Goal: Information Seeking & Learning: Learn about a topic

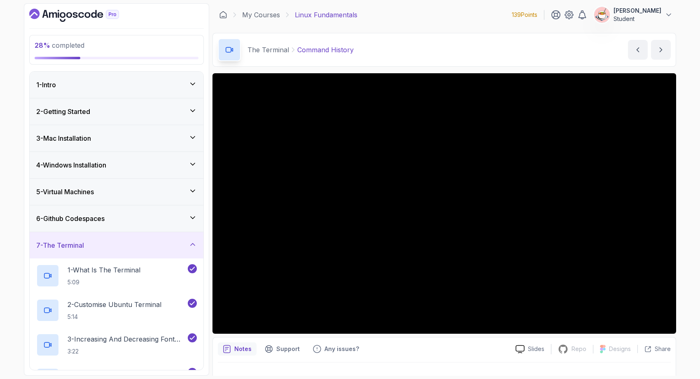
scroll to position [492, 0]
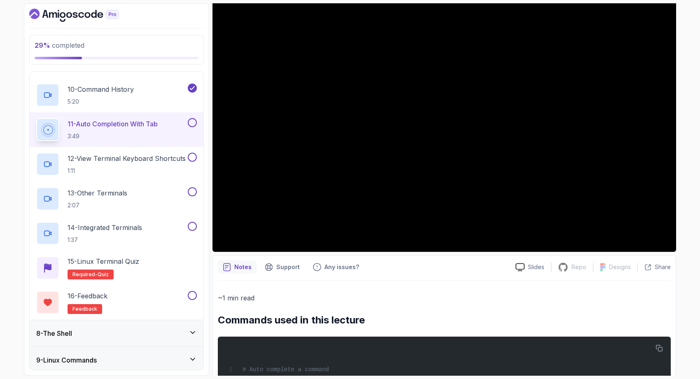
scroll to position [69, 0]
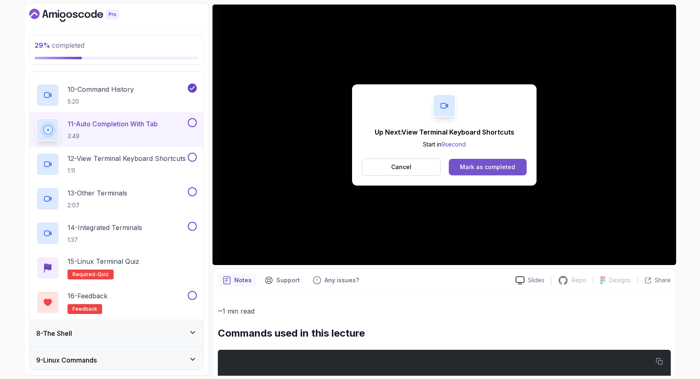
click at [504, 165] on div "Mark as completed" at bounding box center [487, 167] width 55 height 8
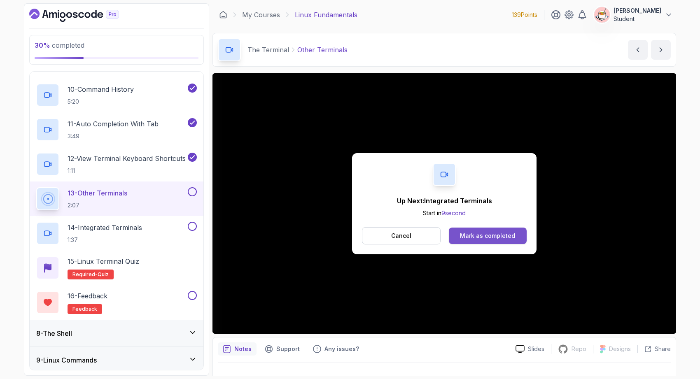
click at [489, 238] on div "Mark as completed" at bounding box center [487, 236] width 55 height 8
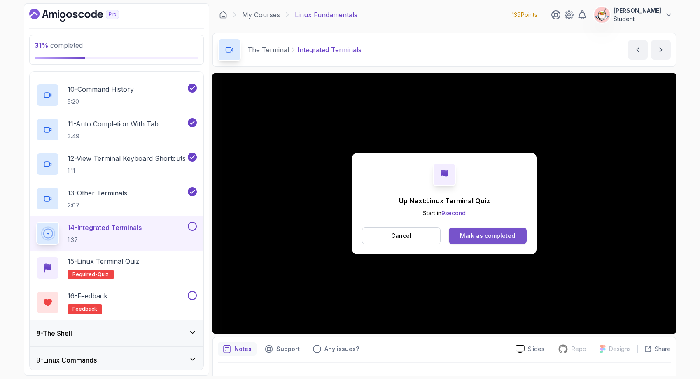
click at [485, 235] on div "Mark as completed" at bounding box center [487, 236] width 55 height 8
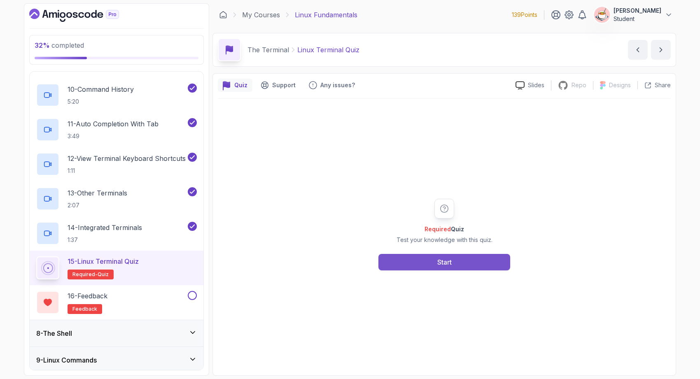
click at [422, 255] on button "Start" at bounding box center [444, 262] width 132 height 16
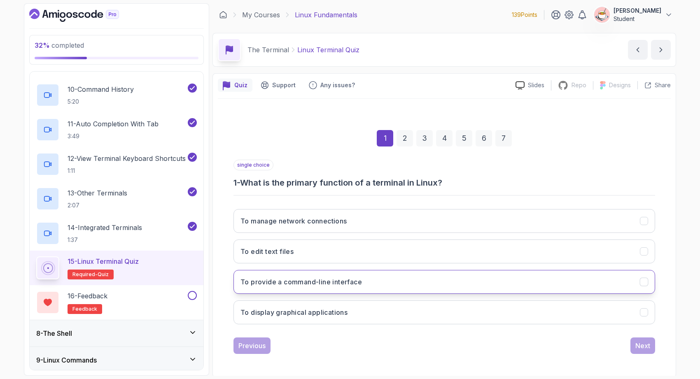
click at [413, 286] on button "To provide a command-line interface" at bounding box center [445, 282] width 422 height 24
click at [642, 342] on div "Next" at bounding box center [642, 346] width 15 height 10
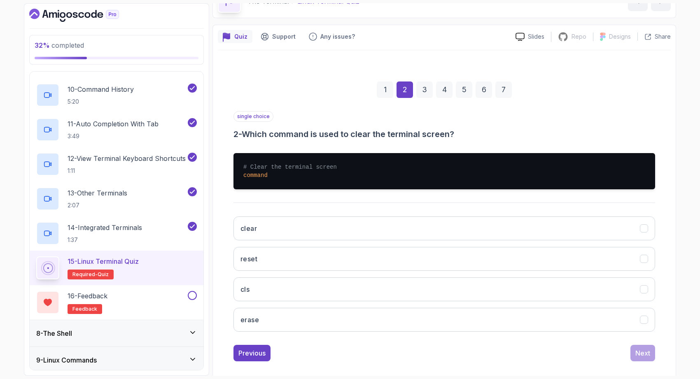
scroll to position [58, 0]
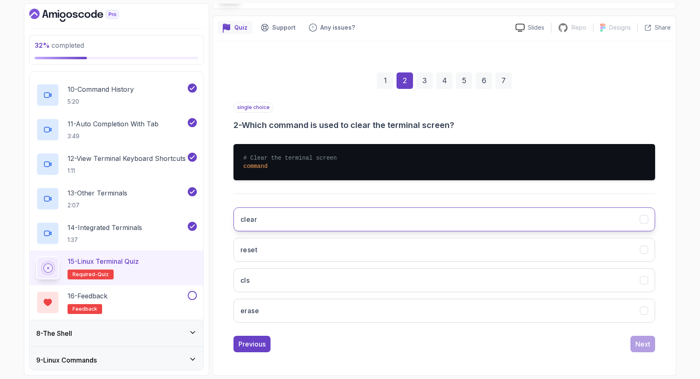
click at [495, 218] on button "clear" at bounding box center [445, 220] width 422 height 24
click at [650, 344] on button "Next" at bounding box center [643, 344] width 25 height 16
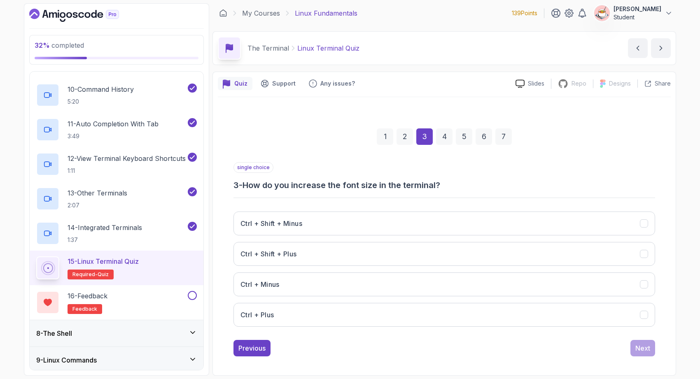
scroll to position [2, 0]
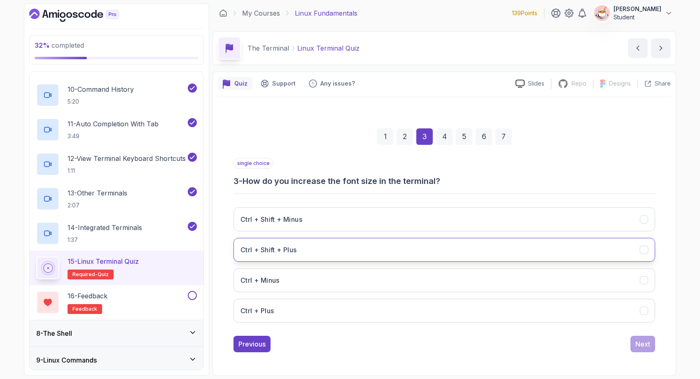
click at [571, 257] on button "Ctrl + Shift + Plus" at bounding box center [445, 250] width 422 height 24
click at [640, 343] on div "Next" at bounding box center [642, 344] width 15 height 10
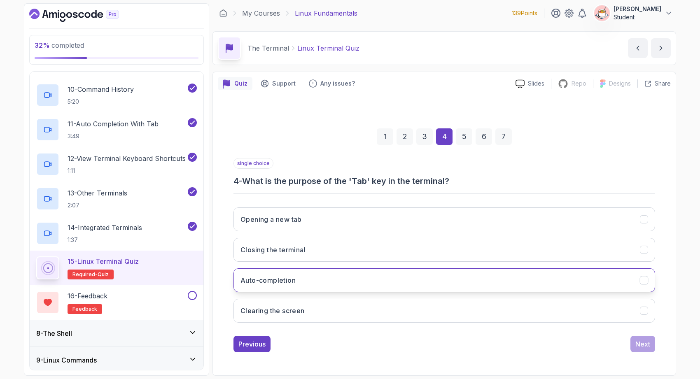
click at [626, 276] on button "Auto-completion" at bounding box center [445, 281] width 422 height 24
click at [647, 343] on div "Next" at bounding box center [642, 344] width 15 height 10
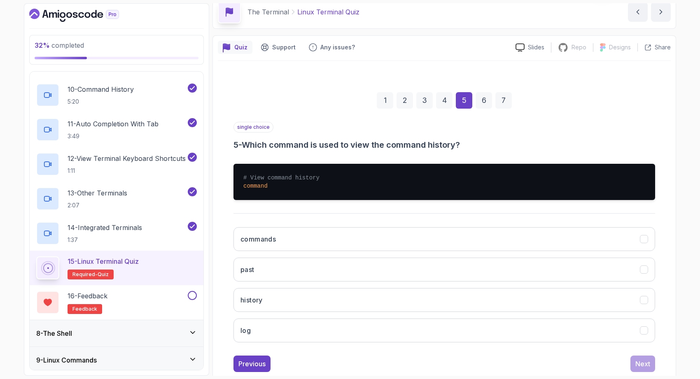
scroll to position [49, 0]
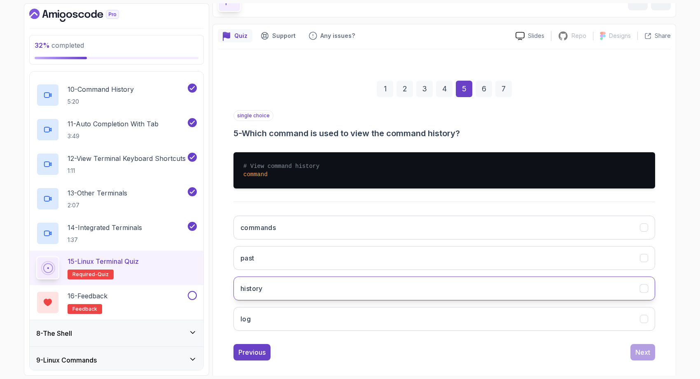
click at [542, 292] on button "history" at bounding box center [445, 289] width 422 height 24
click at [639, 352] on div "Next" at bounding box center [642, 353] width 15 height 10
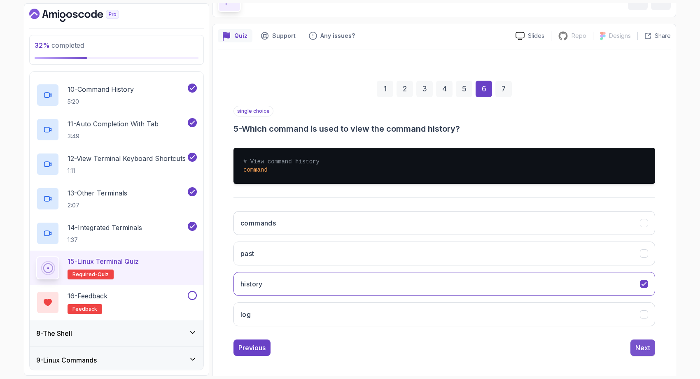
scroll to position [2, 0]
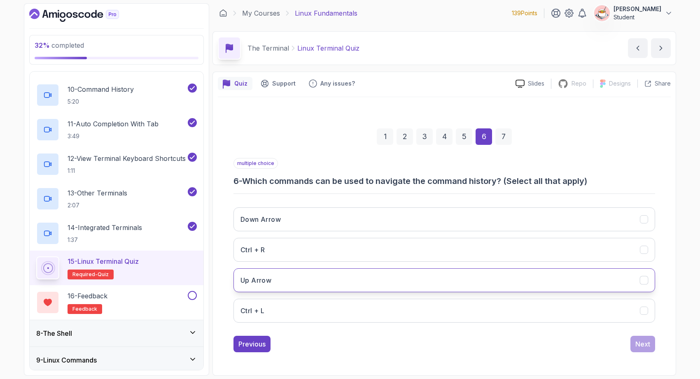
click at [575, 283] on button "Up Arrow" at bounding box center [445, 281] width 422 height 24
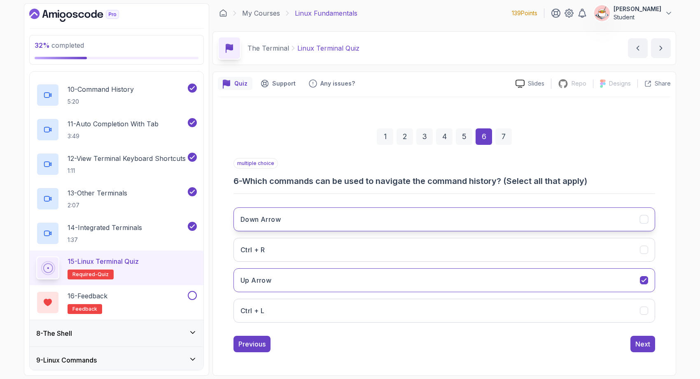
click at [603, 221] on button "Down Arrow" at bounding box center [445, 220] width 422 height 24
click at [648, 348] on div "Next" at bounding box center [642, 344] width 15 height 10
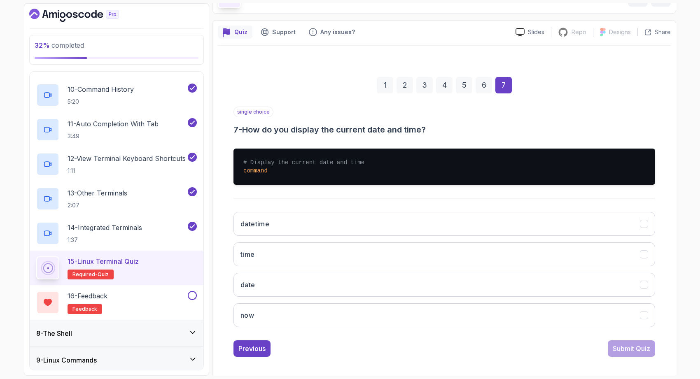
scroll to position [56, 0]
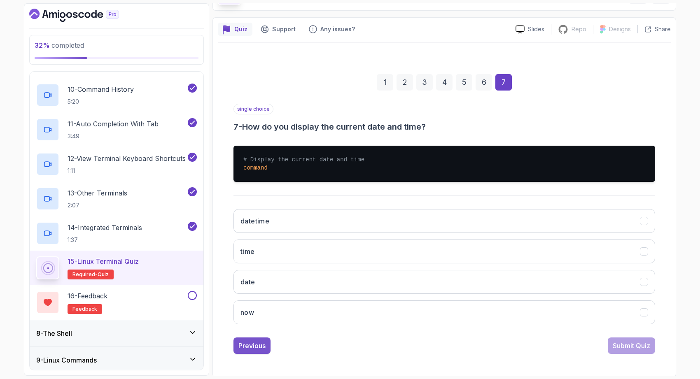
click at [256, 350] on div "Previous" at bounding box center [251, 346] width 27 height 10
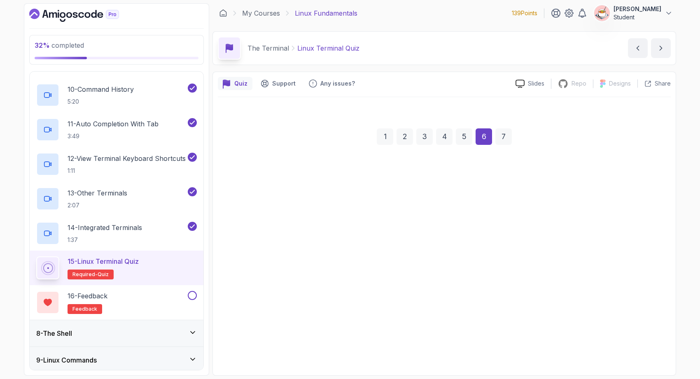
scroll to position [2, 0]
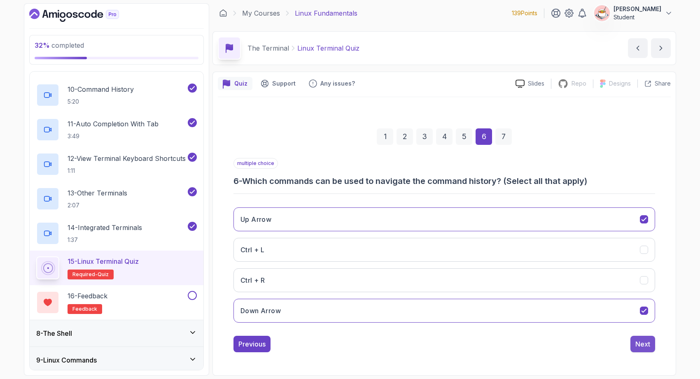
click at [639, 344] on div "Next" at bounding box center [642, 344] width 15 height 10
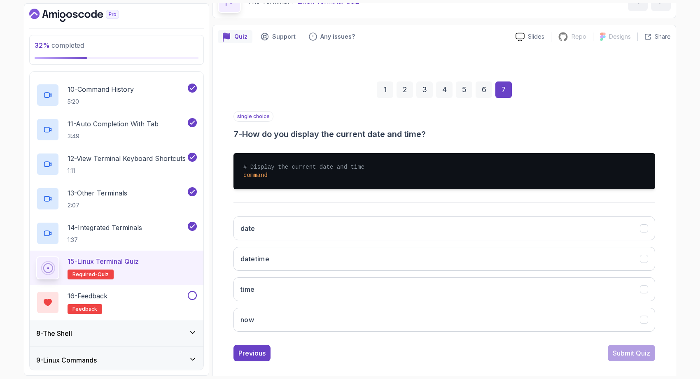
scroll to position [58, 0]
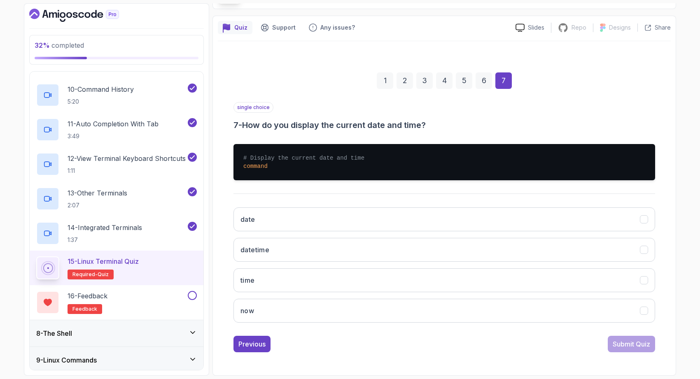
click at [351, 128] on h3 "7 - How do you display the current date and time?" at bounding box center [445, 125] width 422 height 12
copy h3 "7 - How do you display the current date and time?"
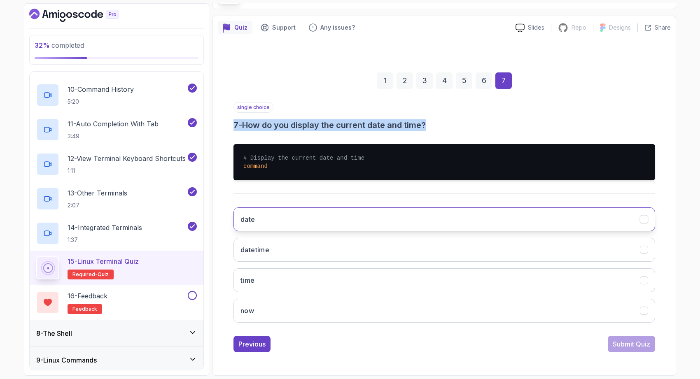
click at [280, 219] on button "date" at bounding box center [445, 220] width 422 height 24
click at [623, 346] on div "Submit Quiz" at bounding box center [631, 344] width 37 height 10
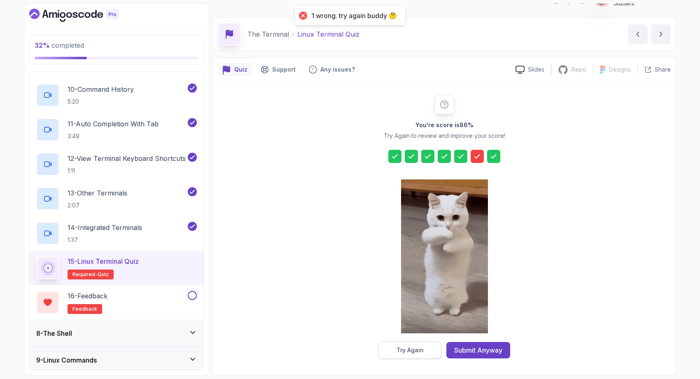
click at [426, 353] on button "Try Again" at bounding box center [409, 350] width 63 height 17
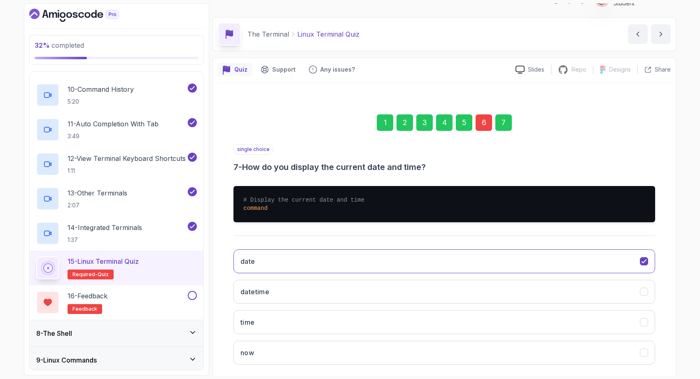
click at [484, 118] on div "6" at bounding box center [484, 122] width 16 height 16
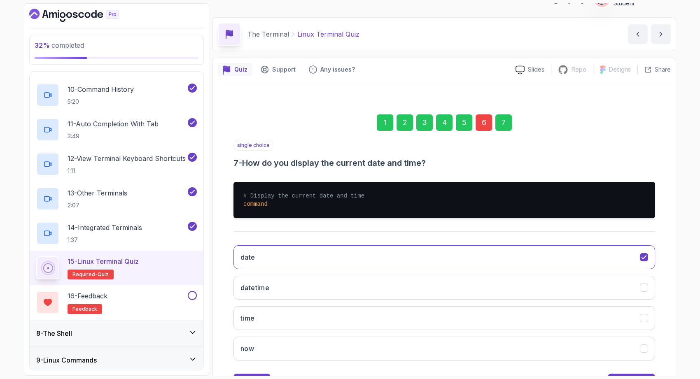
scroll to position [2, 0]
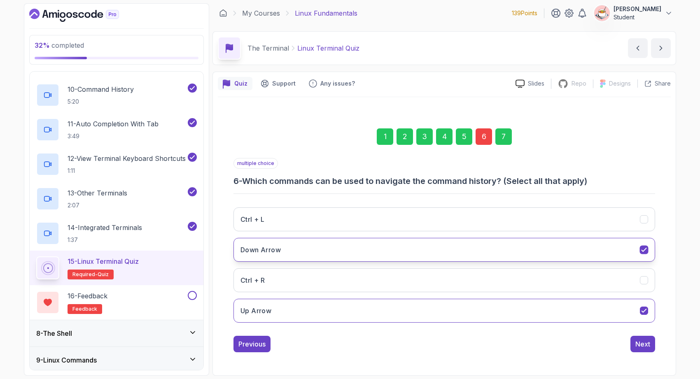
click at [539, 240] on button "Down Arrow" at bounding box center [445, 250] width 422 height 24
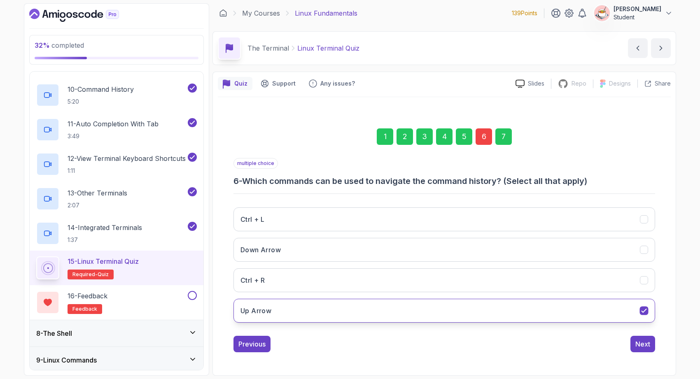
click at [518, 311] on button "Up Arrow" at bounding box center [445, 311] width 422 height 24
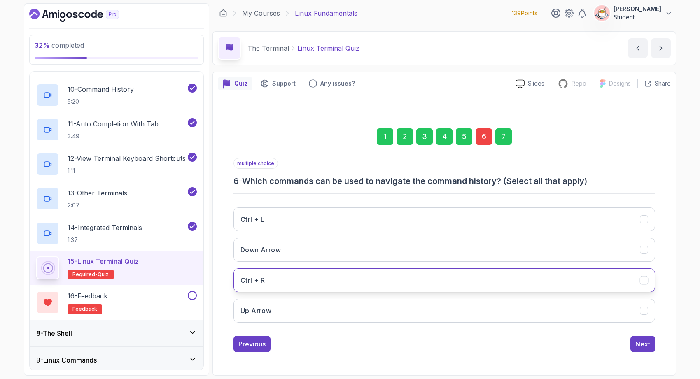
click at [500, 284] on button "Ctrl + R" at bounding box center [445, 281] width 422 height 24
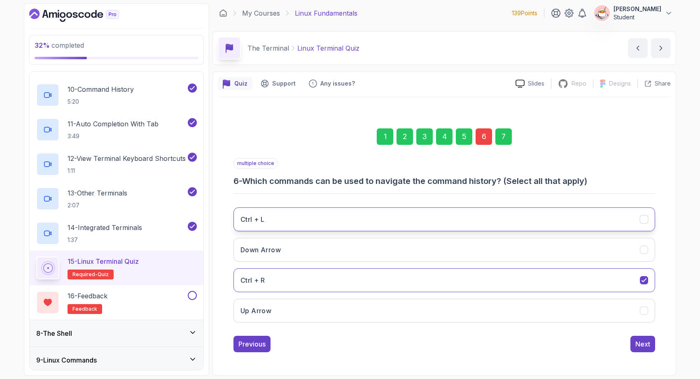
click at [481, 209] on button "Ctrl + L" at bounding box center [445, 220] width 422 height 24
click at [642, 343] on div "Next" at bounding box center [642, 344] width 15 height 10
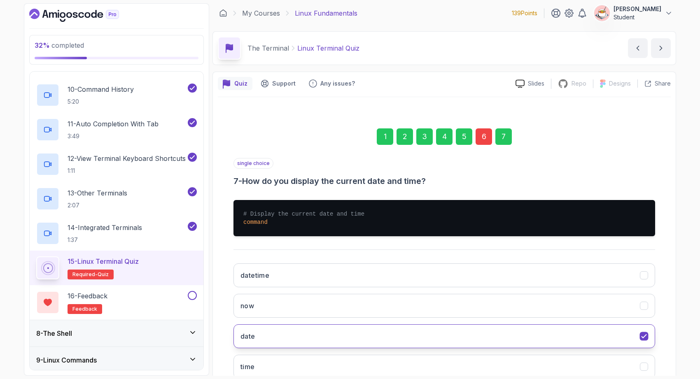
scroll to position [58, 0]
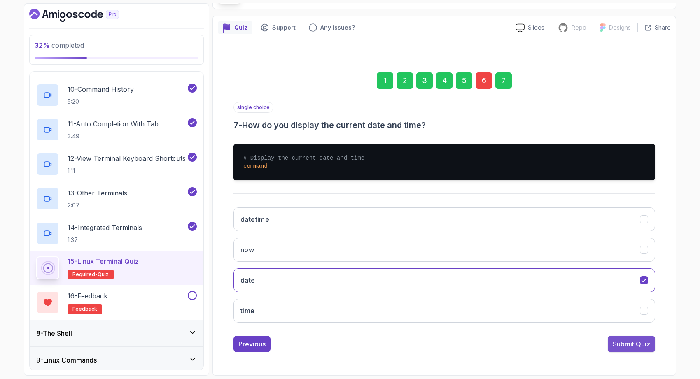
click at [621, 346] on div "Submit Quiz" at bounding box center [631, 344] width 37 height 10
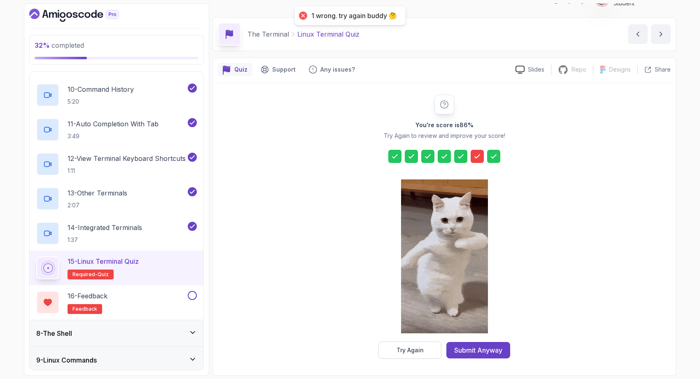
click at [476, 157] on icon at bounding box center [477, 156] width 8 height 8
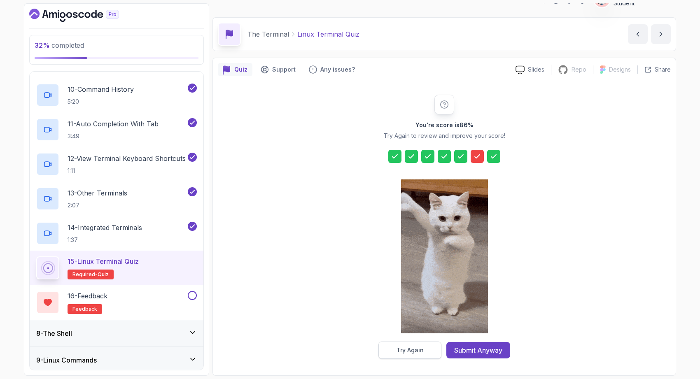
click at [418, 349] on div "Try Again" at bounding box center [410, 350] width 27 height 8
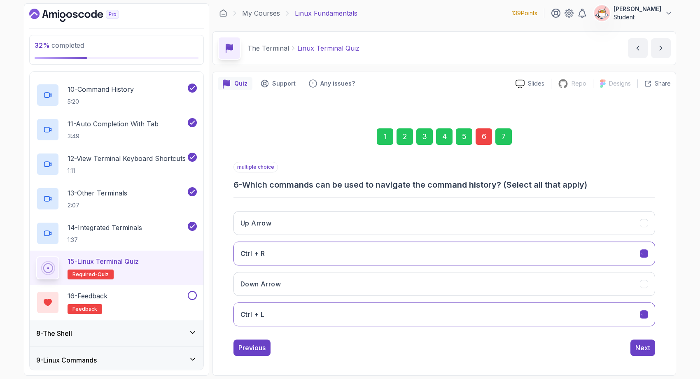
scroll to position [2, 0]
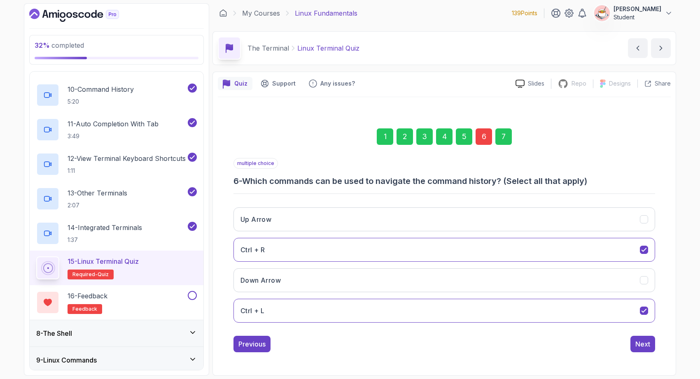
click at [489, 137] on div "6" at bounding box center [484, 136] width 16 height 16
click at [451, 241] on button "Ctrl + R" at bounding box center [445, 250] width 422 height 24
click at [434, 313] on button "Ctrl + L" at bounding box center [445, 311] width 422 height 24
drag, startPoint x: 235, startPoint y: 181, endPoint x: 574, endPoint y: 190, distance: 338.7
click at [574, 190] on div "multiple choice 6 - Which commands can be used to navigate the command history?…" at bounding box center [445, 243] width 422 height 171
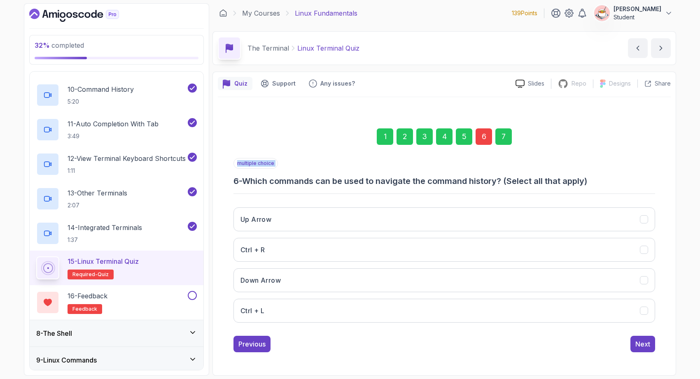
copy p "multiple choice"
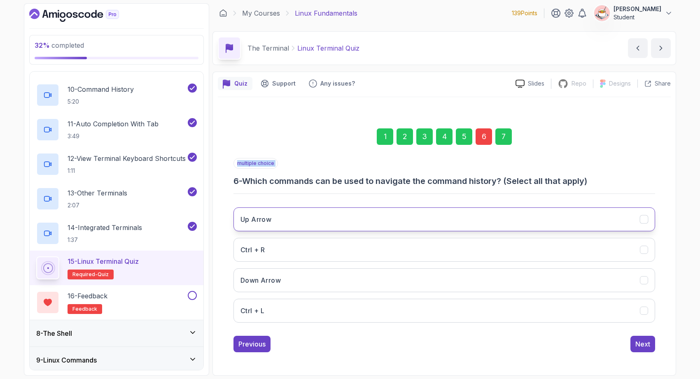
click at [314, 213] on button "Up Arrow" at bounding box center [445, 220] width 422 height 24
click at [314, 270] on button "Down Arrow" at bounding box center [445, 281] width 422 height 24
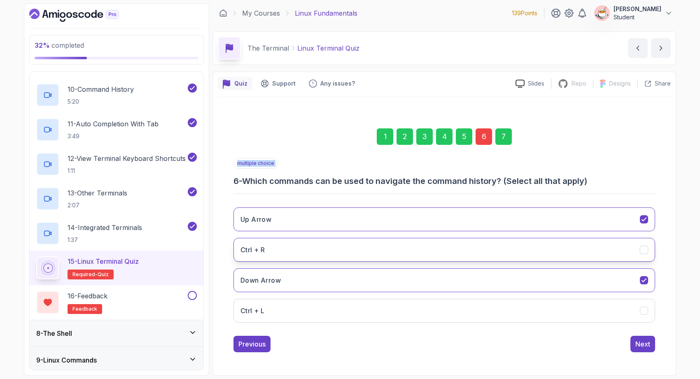
click at [314, 250] on button "Ctrl + R" at bounding box center [445, 250] width 422 height 24
click at [638, 340] on div "Next" at bounding box center [642, 344] width 15 height 10
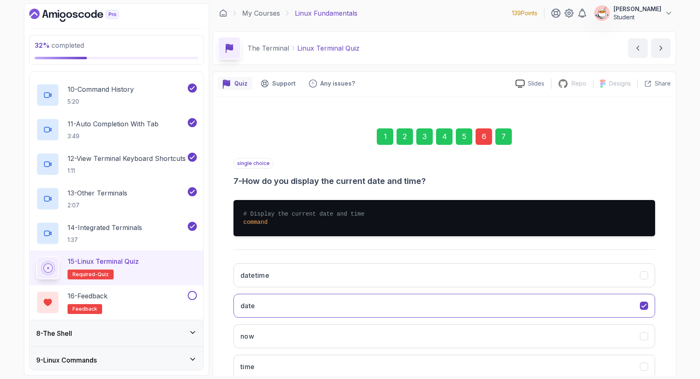
scroll to position [58, 0]
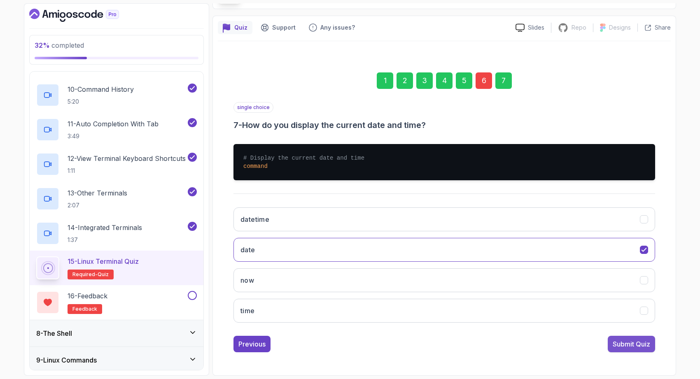
click at [637, 341] on div "Submit Quiz" at bounding box center [631, 344] width 37 height 10
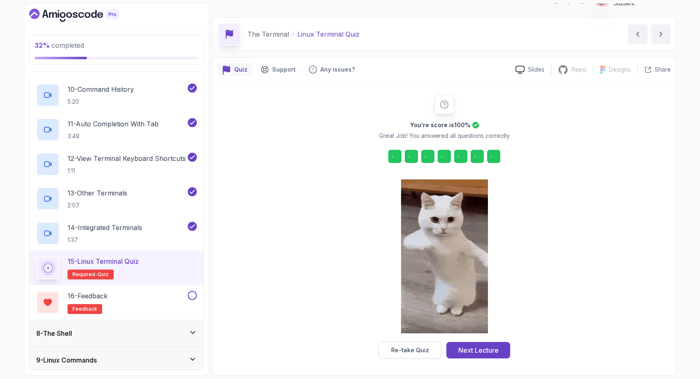
scroll to position [16, 0]
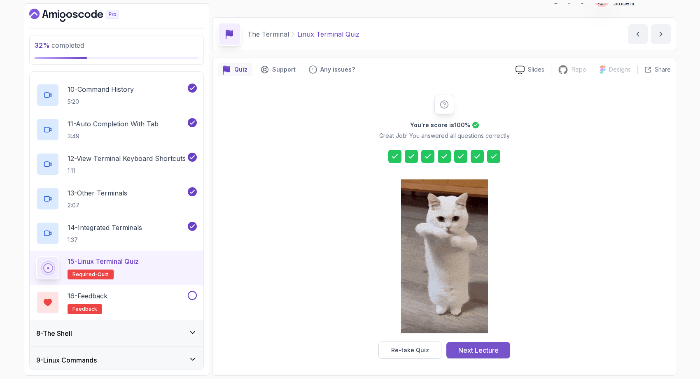
click at [473, 346] on div "Next Lecture" at bounding box center [478, 351] width 40 height 10
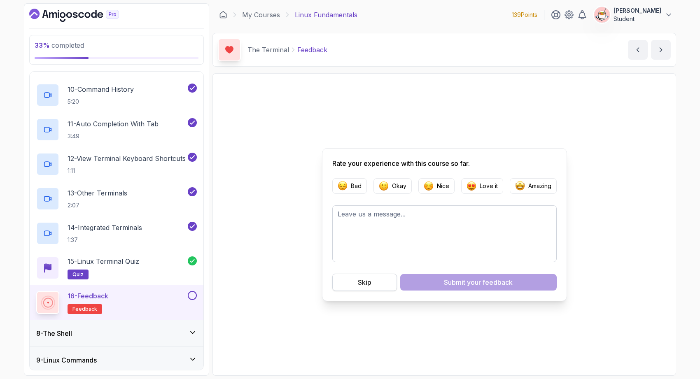
click at [372, 283] on button "Skip" at bounding box center [364, 282] width 65 height 17
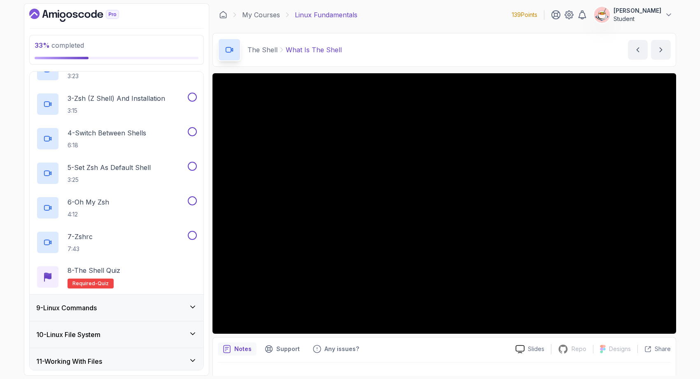
scroll to position [268, 0]
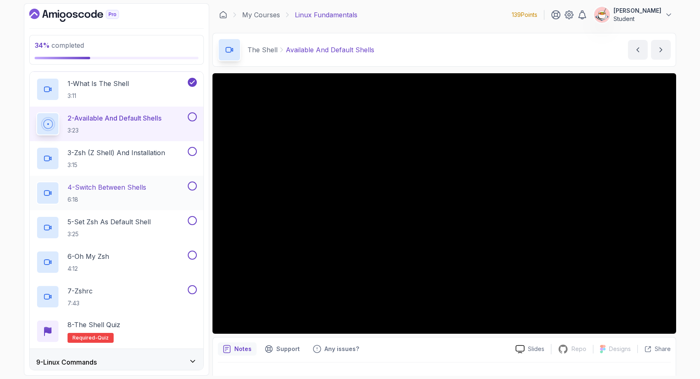
scroll to position [203, 0]
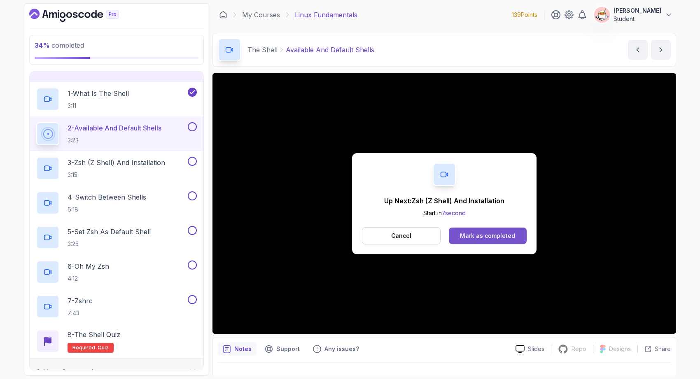
click at [498, 233] on div "Mark as completed" at bounding box center [487, 236] width 55 height 8
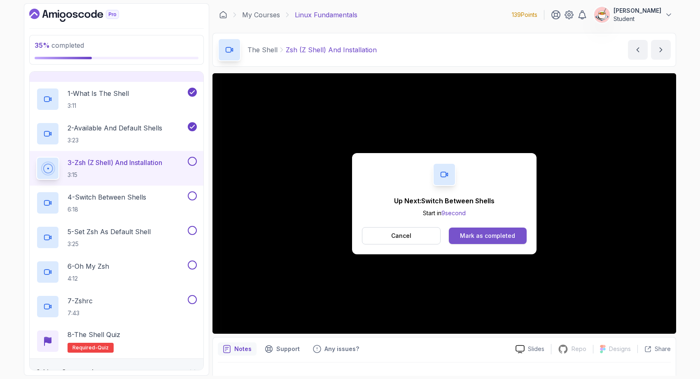
click at [475, 240] on button "Mark as completed" at bounding box center [488, 236] width 78 height 16
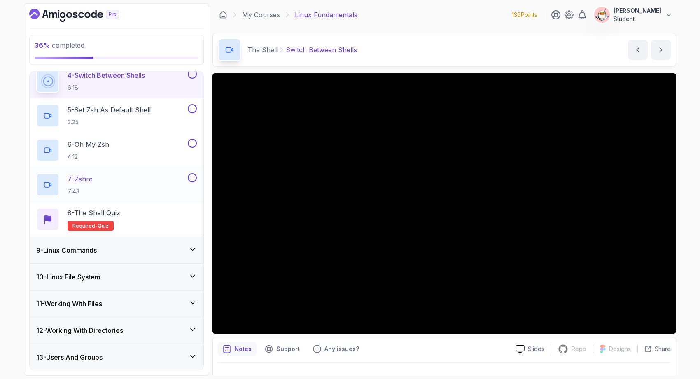
scroll to position [326, 0]
click at [184, 247] on div "9 - Linux Commands" at bounding box center [116, 250] width 161 height 10
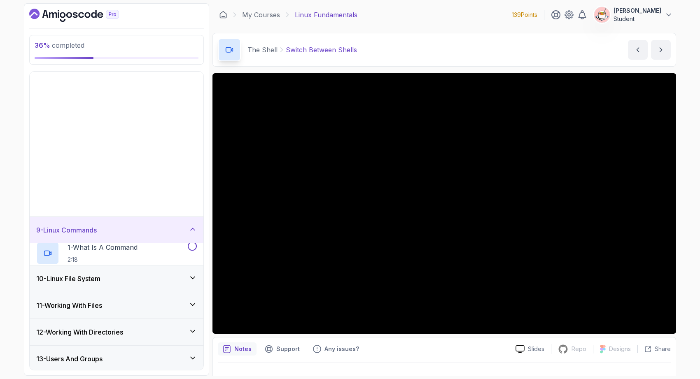
scroll to position [103, 0]
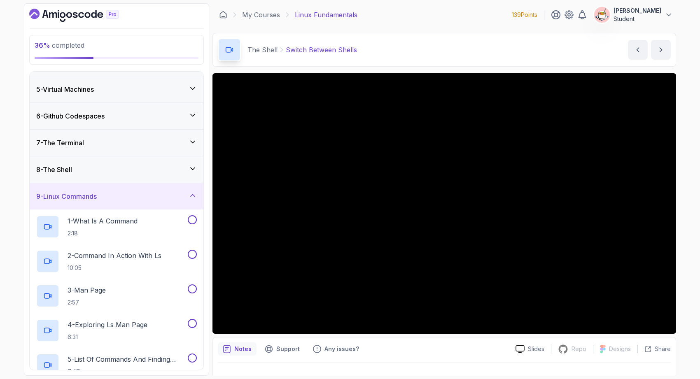
click at [187, 195] on div "9 - Linux Commands" at bounding box center [116, 197] width 161 height 10
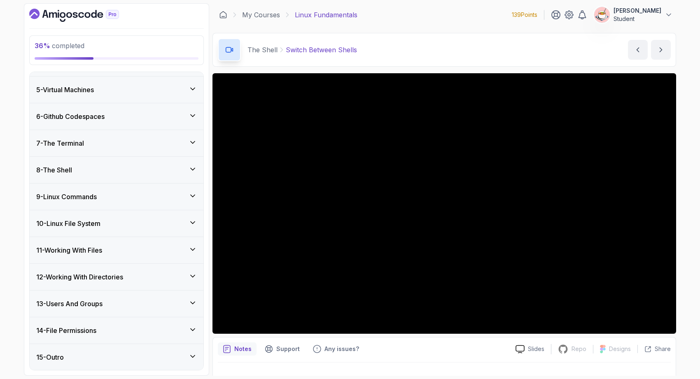
click at [190, 171] on icon at bounding box center [193, 169] width 8 height 8
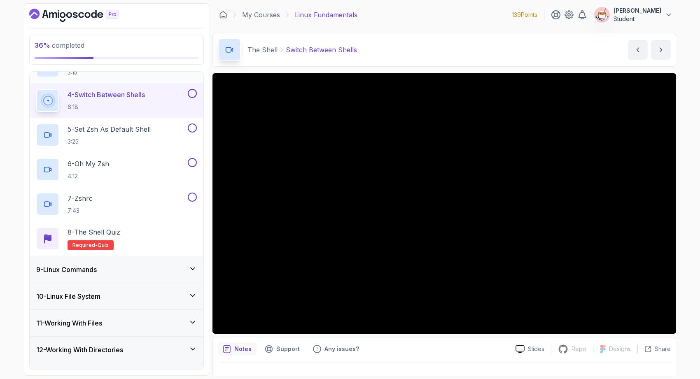
scroll to position [246, 0]
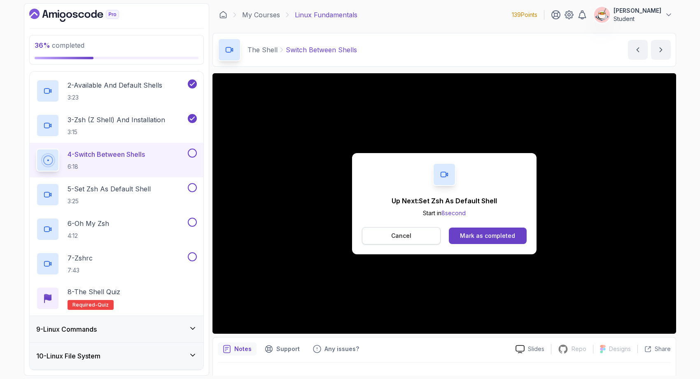
click at [431, 236] on button "Cancel" at bounding box center [401, 235] width 79 height 17
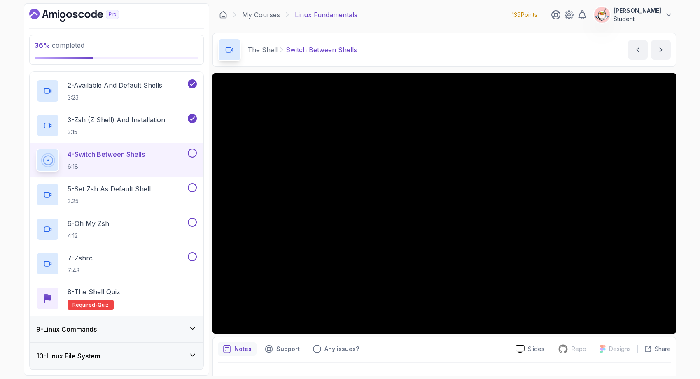
click at [149, 327] on div "9 - Linux Commands" at bounding box center [116, 330] width 161 height 10
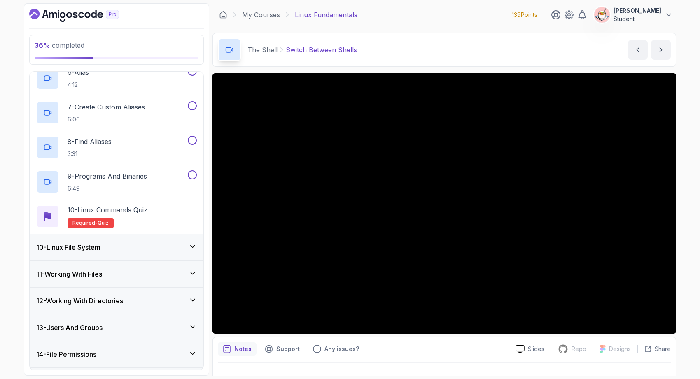
scroll to position [429, 0]
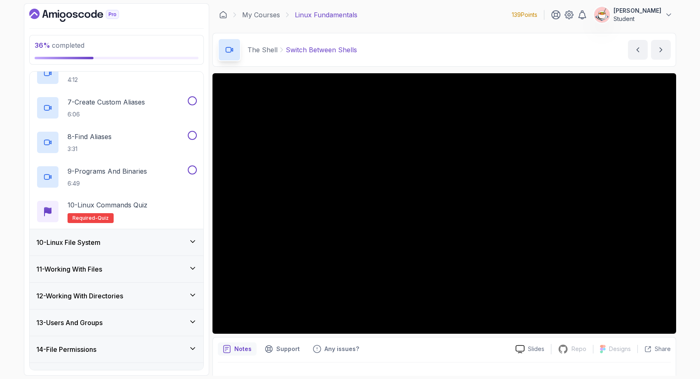
click at [171, 251] on div "10 - Linux File System" at bounding box center [117, 242] width 174 height 26
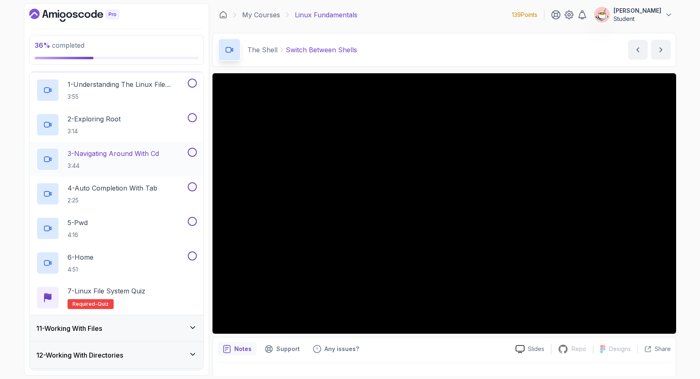
scroll to position [267, 0]
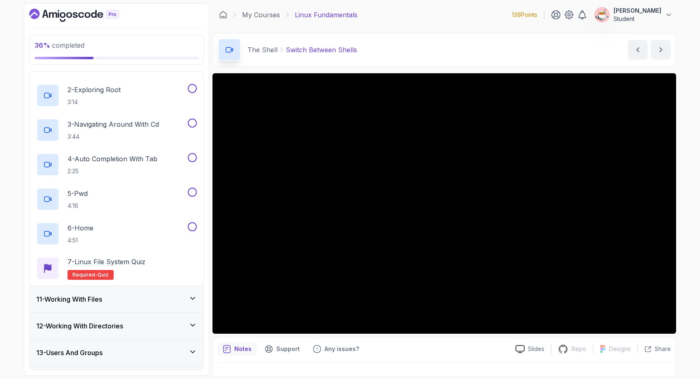
click at [146, 303] on div "11 - Working With Files" at bounding box center [116, 299] width 161 height 10
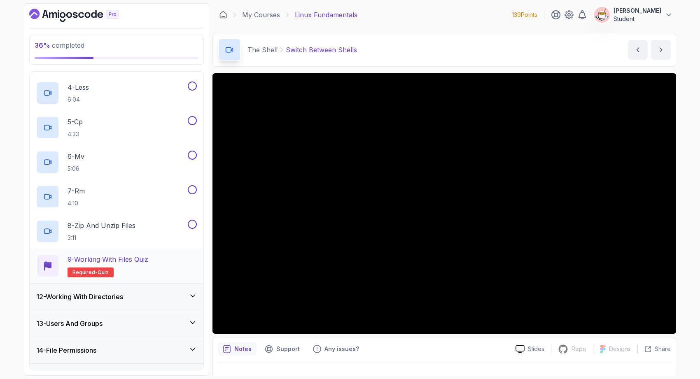
scroll to position [414, 0]
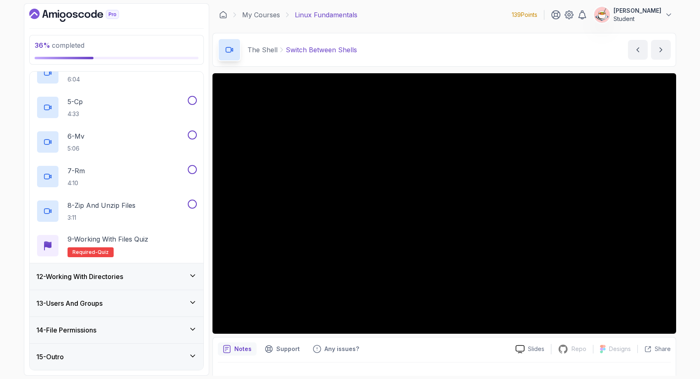
click at [149, 282] on div "12 - Working With Directories" at bounding box center [117, 277] width 174 height 26
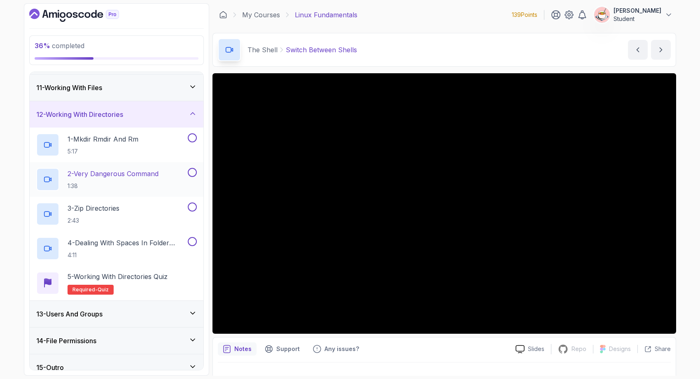
scroll to position [276, 0]
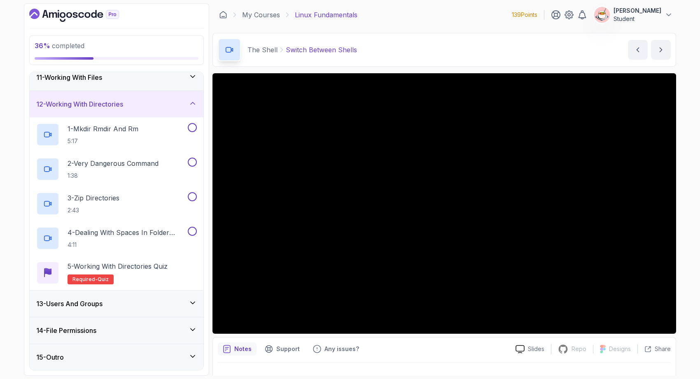
click at [135, 306] on div "13 - Users And Groups" at bounding box center [116, 304] width 161 height 10
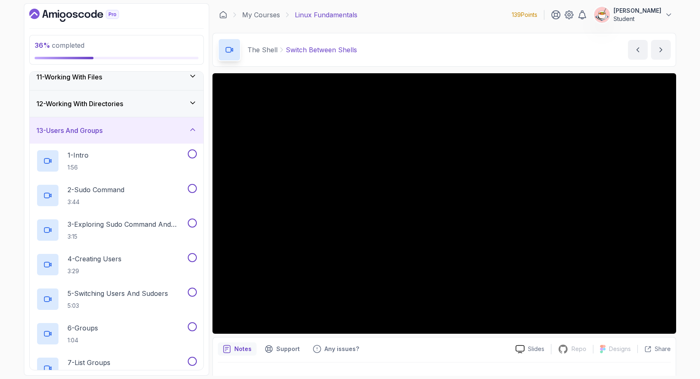
click at [160, 133] on div "13 - Users And Groups" at bounding box center [116, 131] width 161 height 10
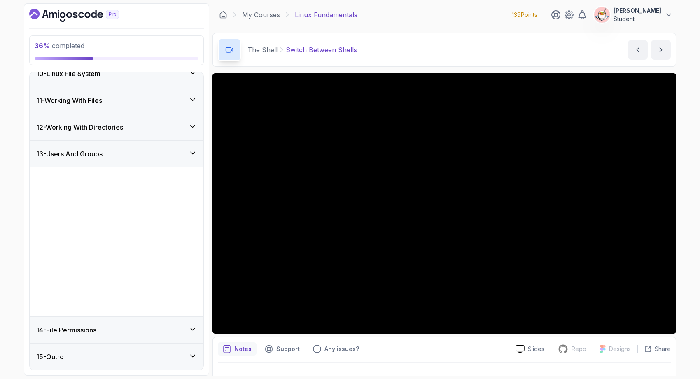
scroll to position [103, 0]
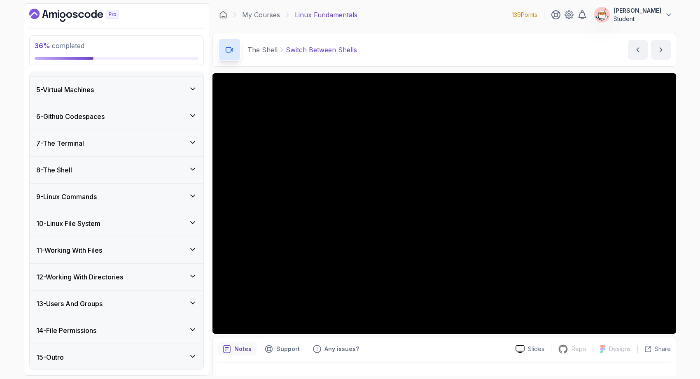
click at [139, 329] on div "14 - File Permissions" at bounding box center [116, 331] width 161 height 10
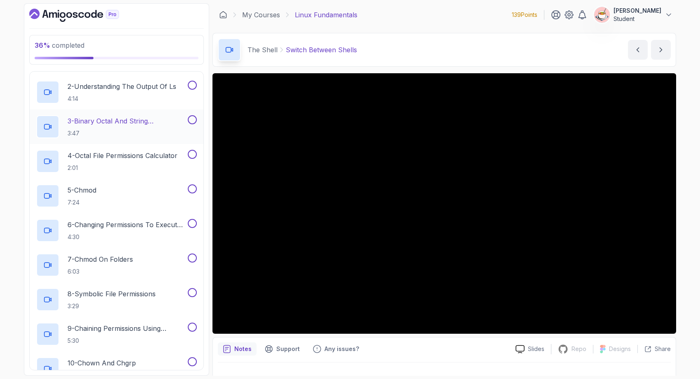
scroll to position [406, 0]
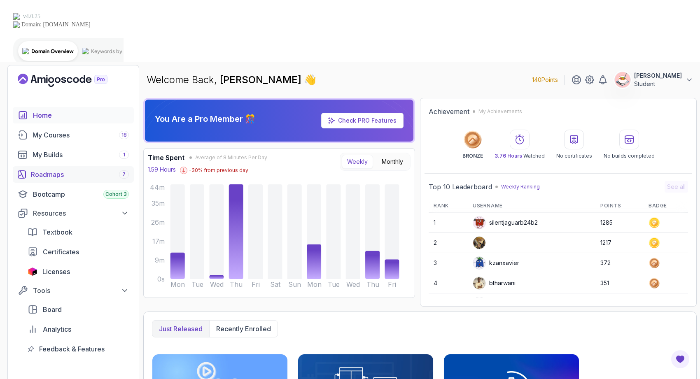
click at [98, 170] on div "Roadmaps 7" at bounding box center [80, 175] width 98 height 10
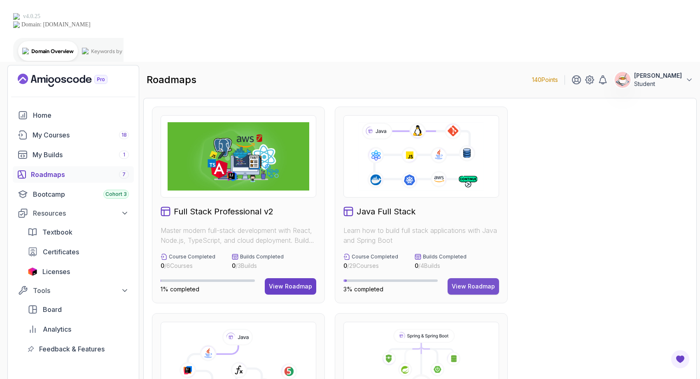
click at [458, 283] on div "View Roadmap" at bounding box center [473, 287] width 43 height 8
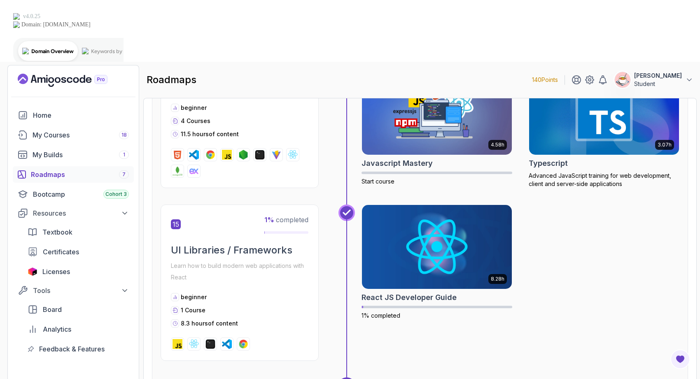
scroll to position [3166, 0]
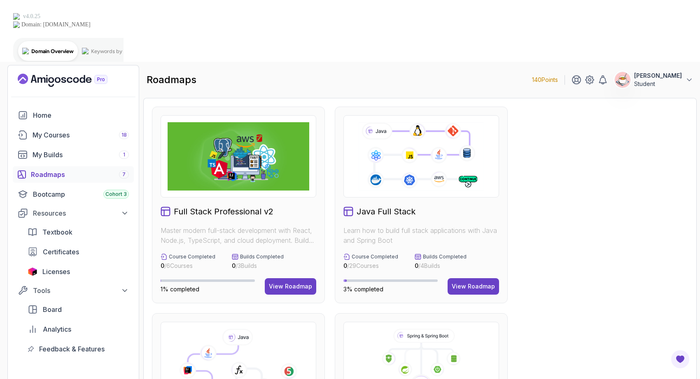
click at [319, 233] on div "Full Stack Professional v2 Master modern full-stack development with React, Nod…" at bounding box center [238, 205] width 173 height 197
click at [309, 283] on div "View Roadmap" at bounding box center [290, 287] width 43 height 8
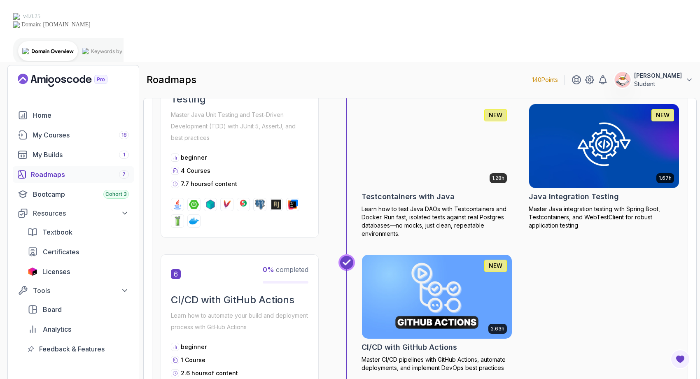
scroll to position [1251, 0]
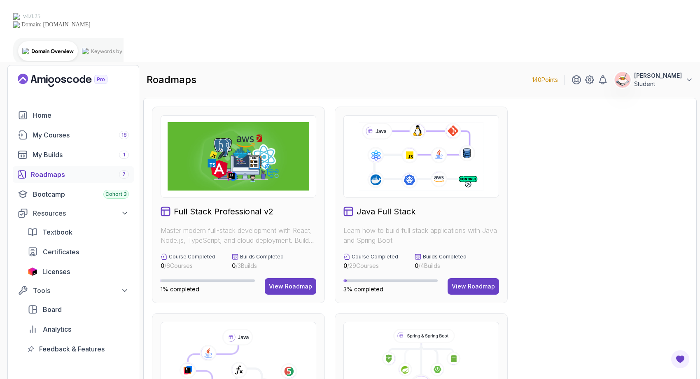
click at [309, 283] on div "View Roadmap" at bounding box center [290, 287] width 43 height 8
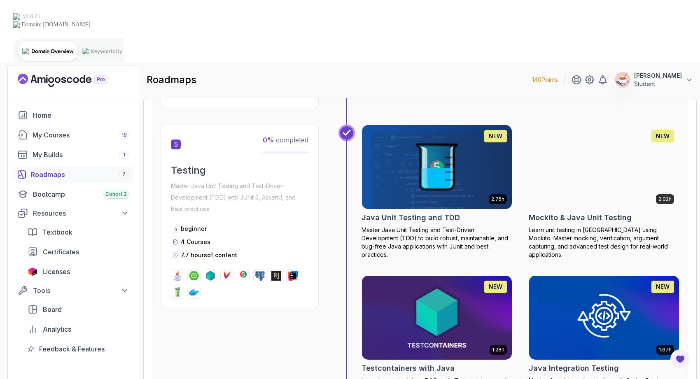
scroll to position [1013, 0]
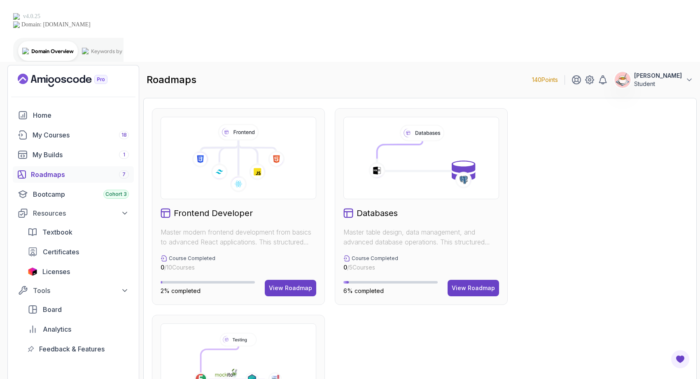
scroll to position [411, 0]
click at [302, 285] on div "View Roadmap" at bounding box center [290, 289] width 43 height 8
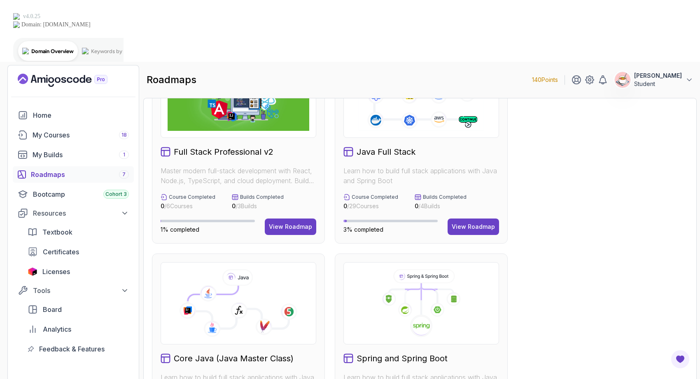
scroll to position [68, 0]
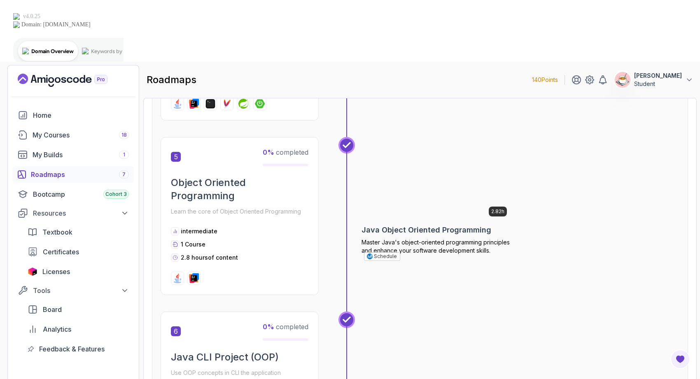
scroll to position [804, 0]
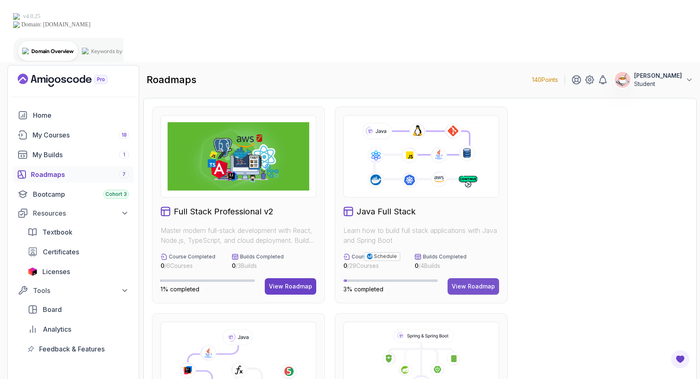
click at [462, 283] on div "View Roadmap" at bounding box center [473, 287] width 43 height 8
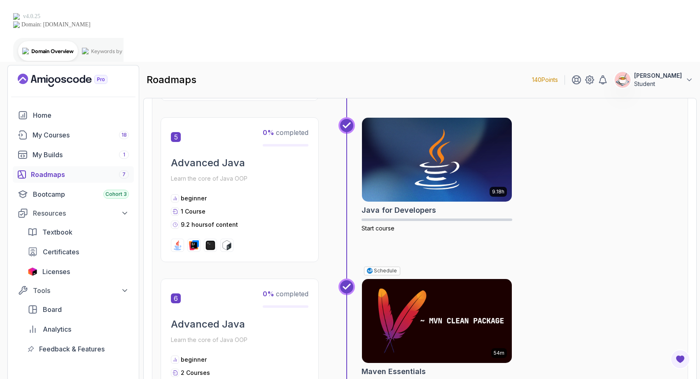
scroll to position [1062, 0]
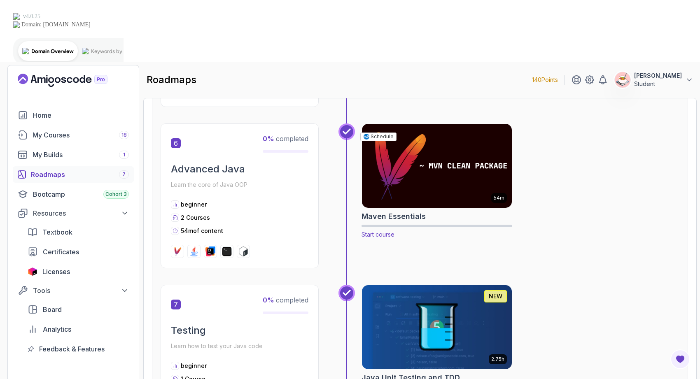
click at [433, 140] on img at bounding box center [436, 166] width 157 height 88
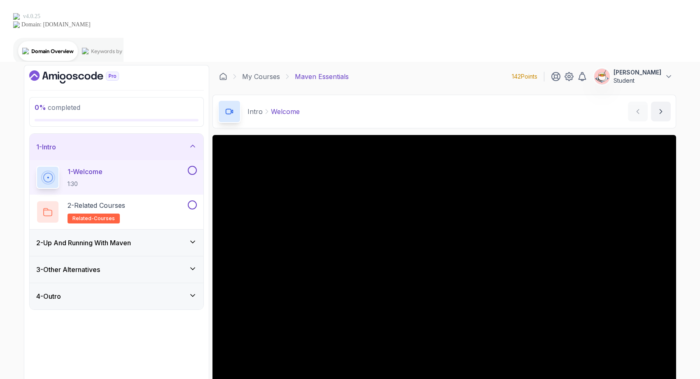
click at [152, 238] on div "2 - Up And Running With Maven" at bounding box center [116, 243] width 161 height 10
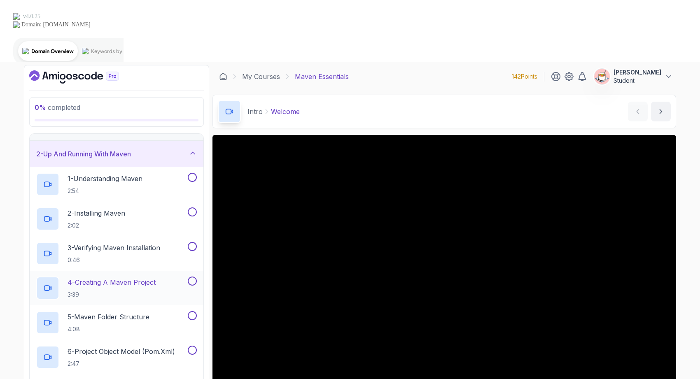
scroll to position [23, 0]
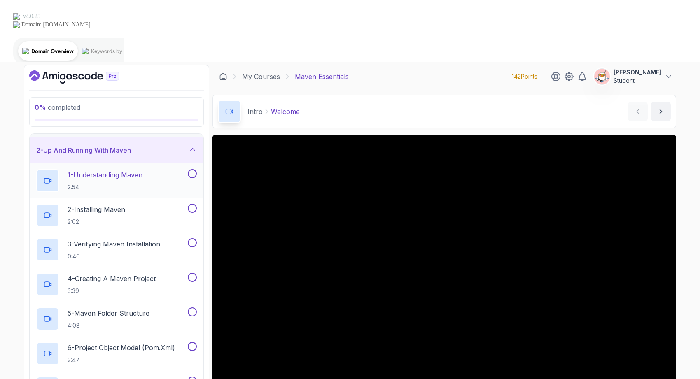
click at [159, 169] on div "1 - Understanding Maven 2:54" at bounding box center [111, 180] width 150 height 23
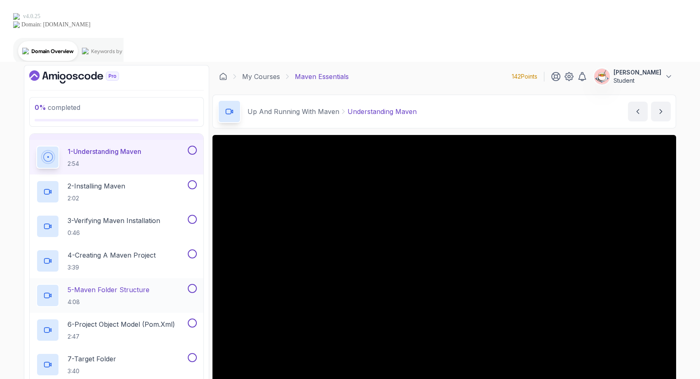
scroll to position [53, 0]
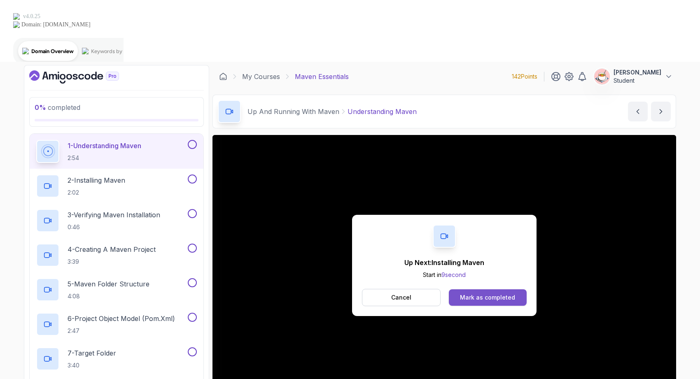
click at [492, 294] on div "Mark as completed" at bounding box center [487, 298] width 55 height 8
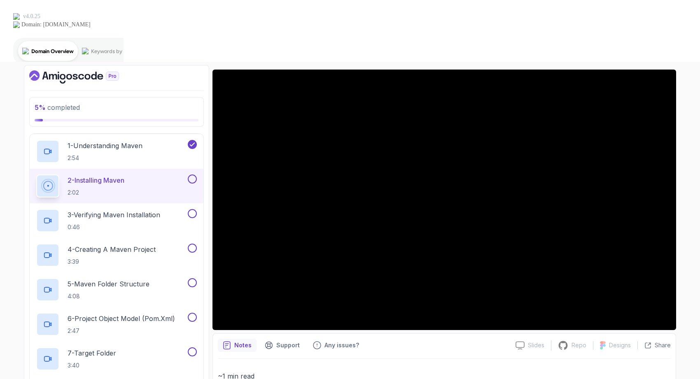
scroll to position [36, 0]
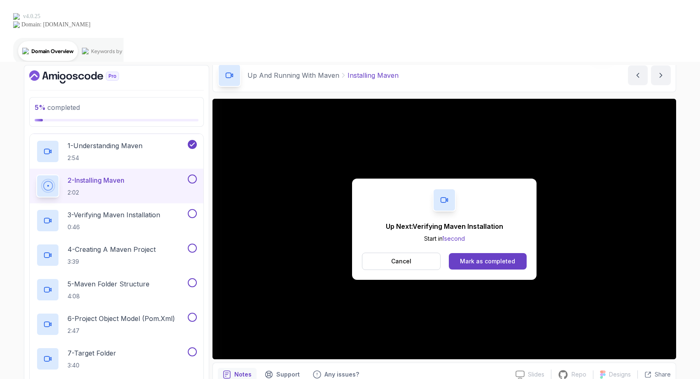
scroll to position [15, 0]
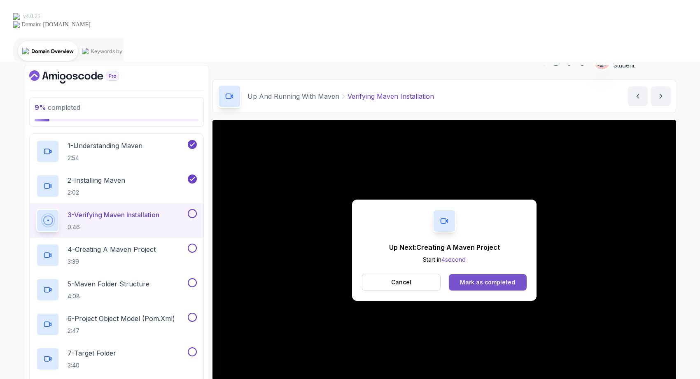
click at [502, 278] on div "Mark as completed" at bounding box center [487, 282] width 55 height 8
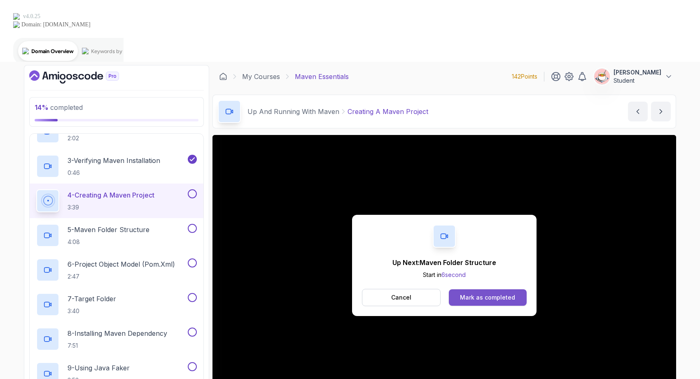
click at [517, 290] on button "Mark as completed" at bounding box center [488, 298] width 78 height 16
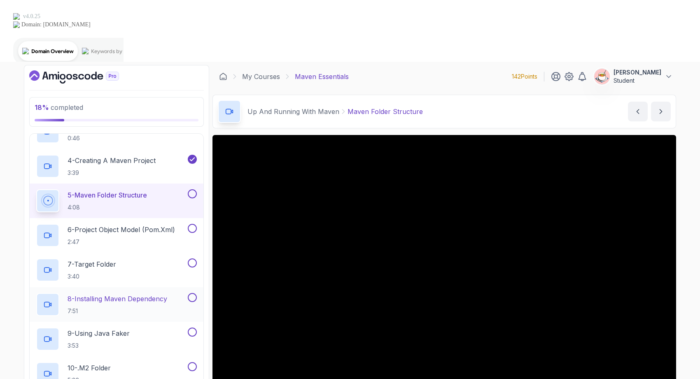
scroll to position [142, 0]
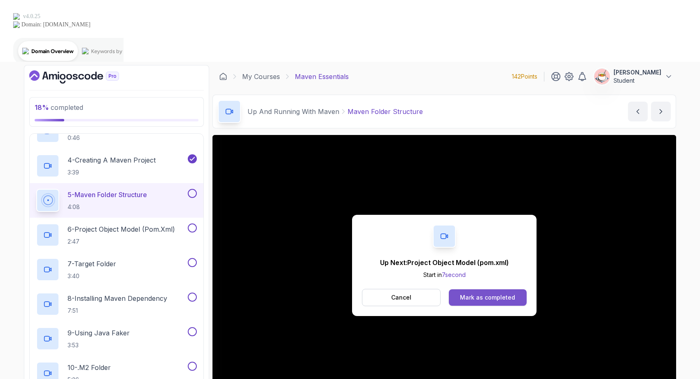
click at [503, 294] on div "Mark as completed" at bounding box center [487, 298] width 55 height 8
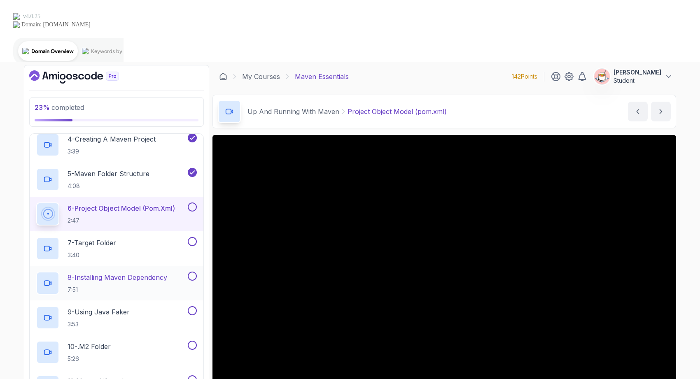
scroll to position [166, 0]
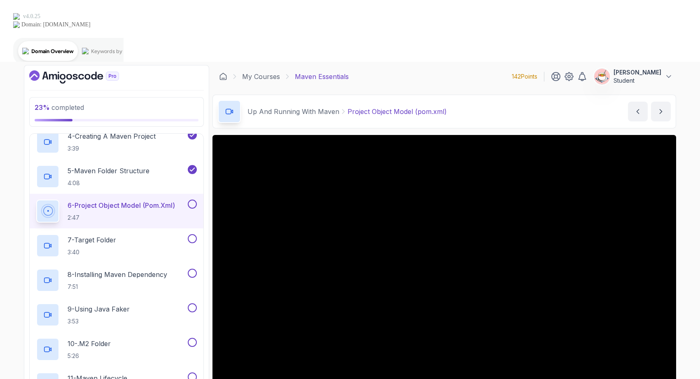
click at [189, 200] on button at bounding box center [192, 204] width 9 height 9
click at [154, 234] on div "7 - Target Folder 3:40" at bounding box center [111, 245] width 150 height 23
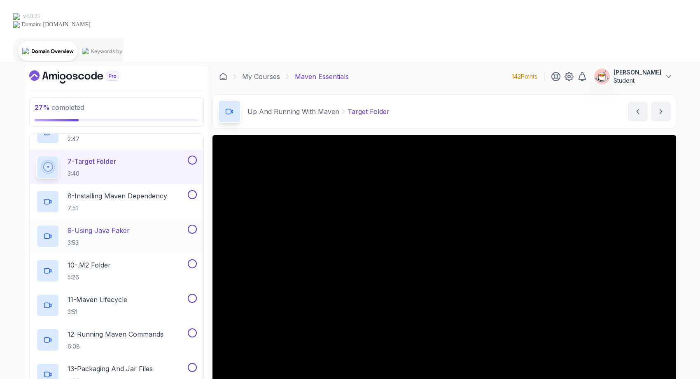
scroll to position [234, 0]
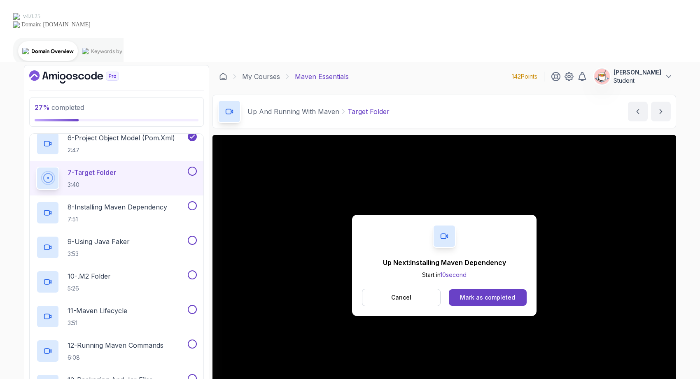
click at [192, 167] on button at bounding box center [192, 171] width 9 height 9
click at [512, 290] on button "Mark as completed" at bounding box center [488, 298] width 78 height 16
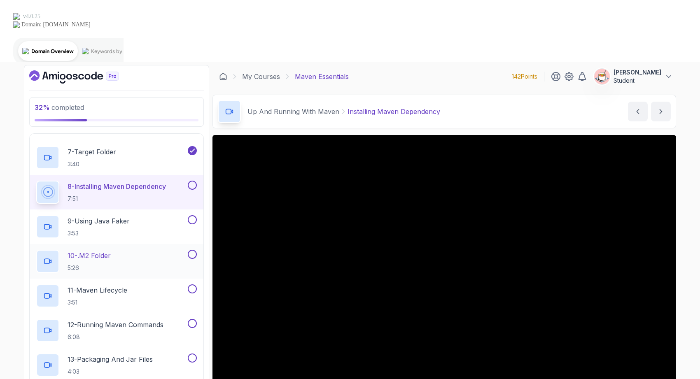
scroll to position [255, 0]
click at [192, 180] on button at bounding box center [192, 184] width 9 height 9
click at [164, 215] on div "9 - Using Java Faker 3:53" at bounding box center [111, 226] width 150 height 23
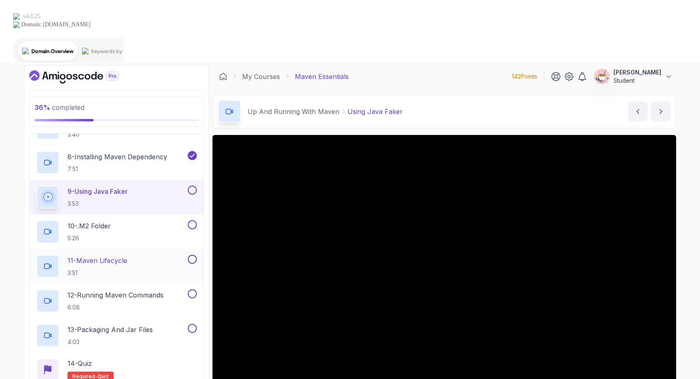
scroll to position [284, 0]
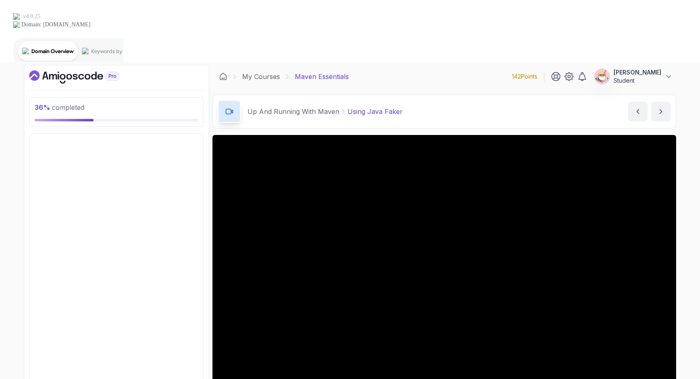
scroll to position [0, 0]
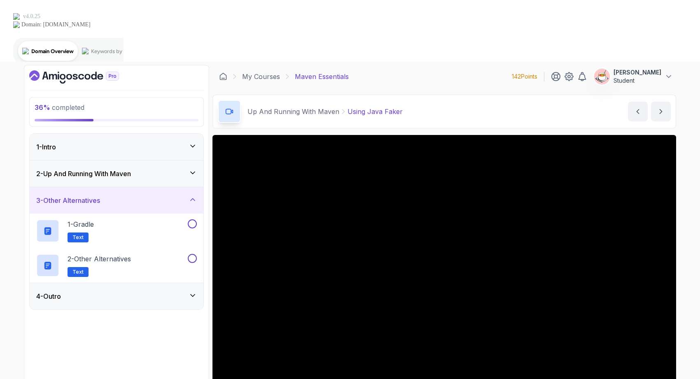
click at [164, 292] on div "4 - Outro" at bounding box center [116, 297] width 161 height 10
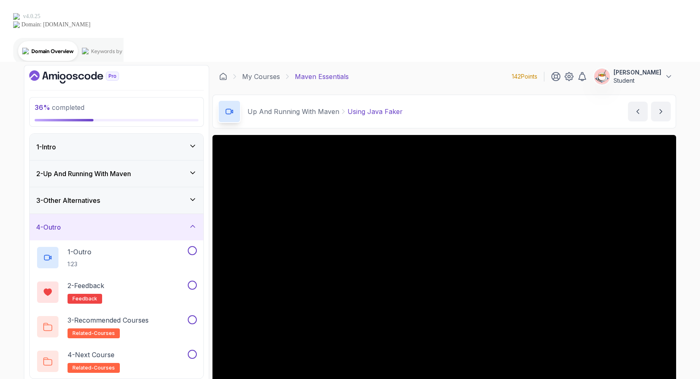
click at [182, 222] on div "4 - Outro" at bounding box center [116, 227] width 161 height 10
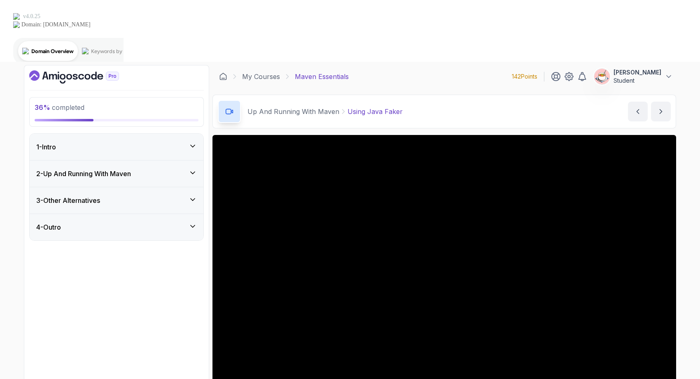
click at [183, 161] on div "2 - Up And Running With Maven" at bounding box center [117, 174] width 174 height 26
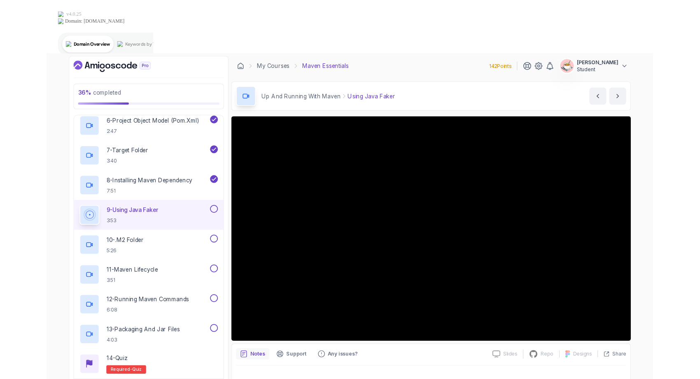
scroll to position [292, 0]
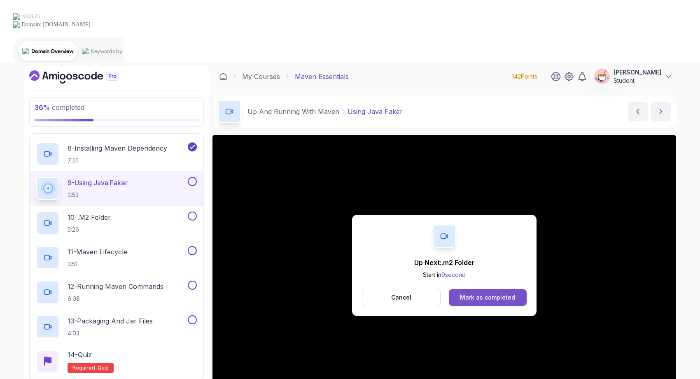
click at [473, 294] on div "Mark as completed" at bounding box center [487, 298] width 55 height 8
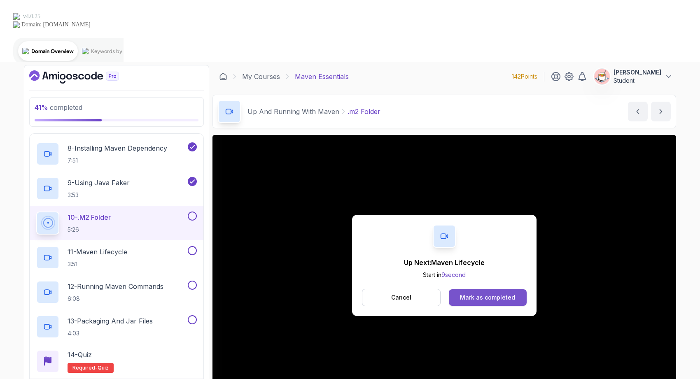
click at [513, 294] on div "Mark as completed" at bounding box center [487, 298] width 55 height 8
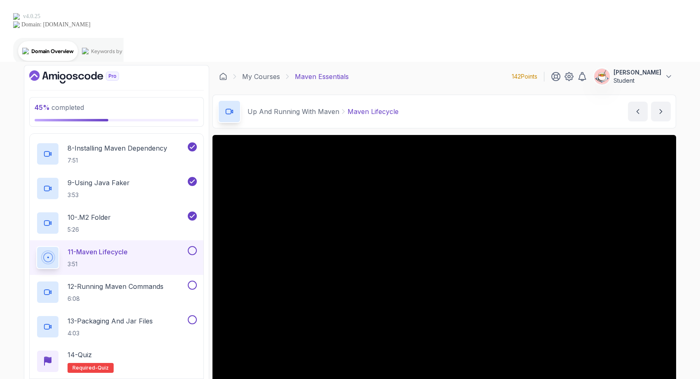
click at [192, 246] on button at bounding box center [192, 250] width 9 height 9
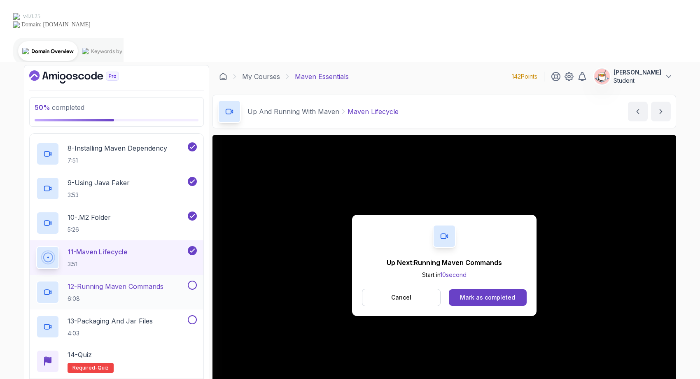
click at [164, 282] on p "12 - Running Maven Commands" at bounding box center [116, 287] width 96 height 10
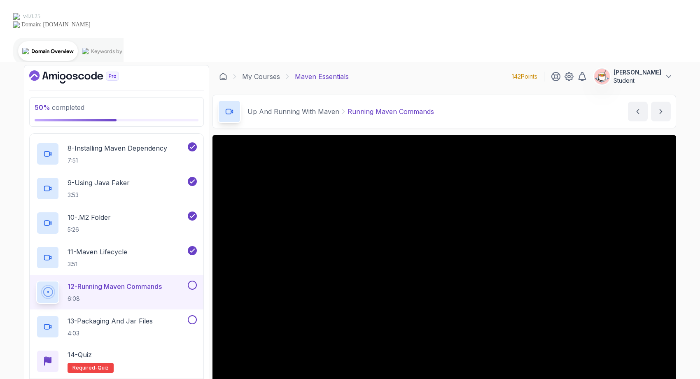
click at [189, 281] on button at bounding box center [192, 285] width 9 height 9
click at [147, 329] on p "4:03" at bounding box center [110, 333] width 85 height 8
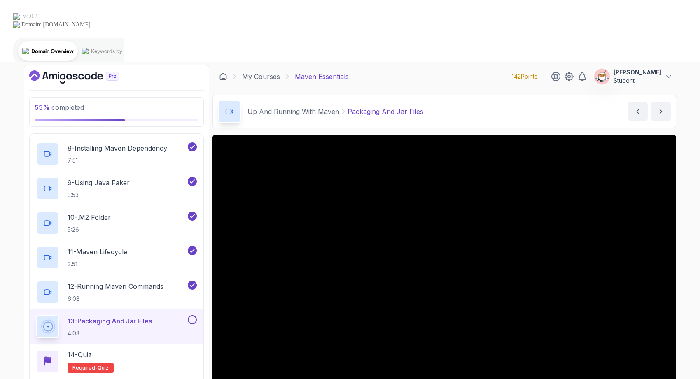
click at [195, 315] on button at bounding box center [192, 319] width 9 height 9
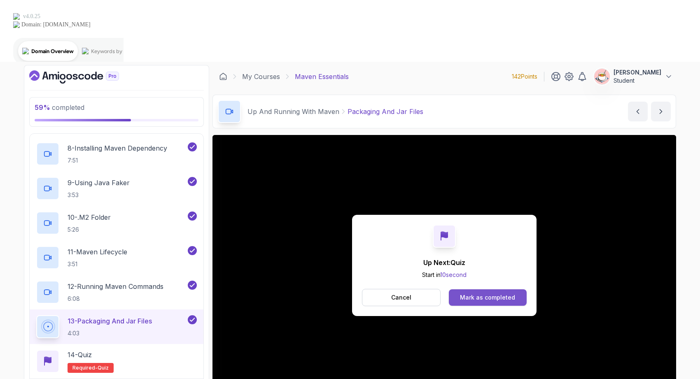
click at [479, 294] on div "Mark as completed" at bounding box center [487, 298] width 55 height 8
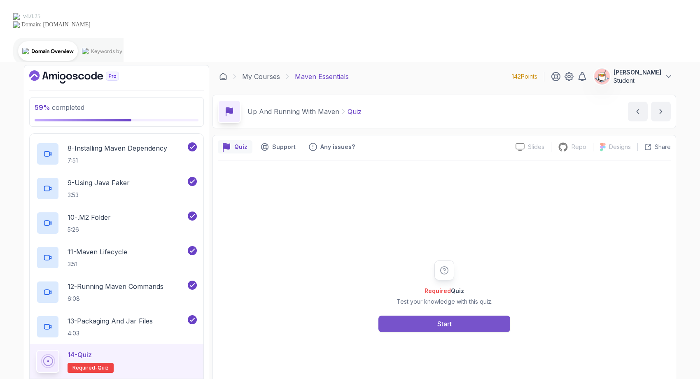
click at [455, 316] on button "Start" at bounding box center [444, 324] width 132 height 16
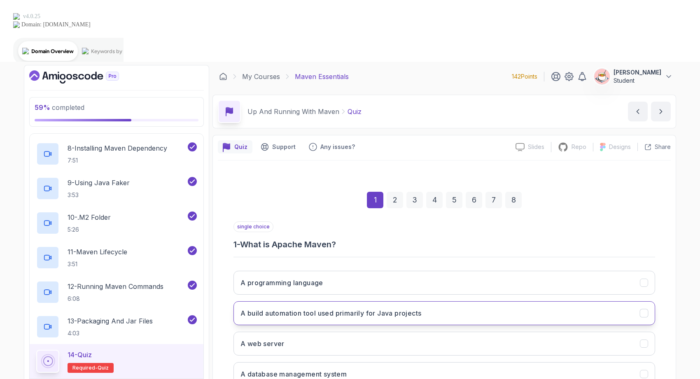
click at [397, 308] on h3 "A build automation tool used primarily for Java projects" at bounding box center [331, 313] width 181 height 10
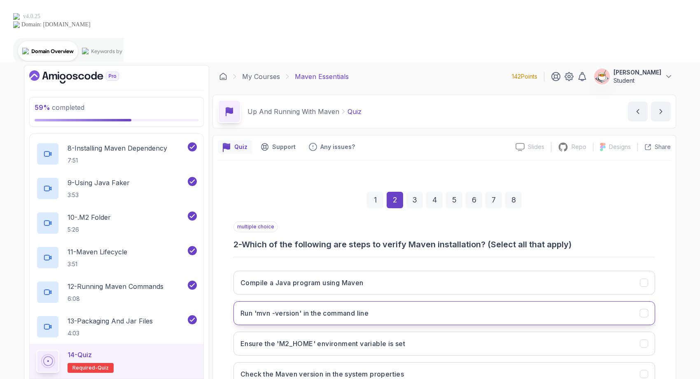
click at [519, 301] on button "Run 'mvn -version' in the command line" at bounding box center [445, 313] width 422 height 24
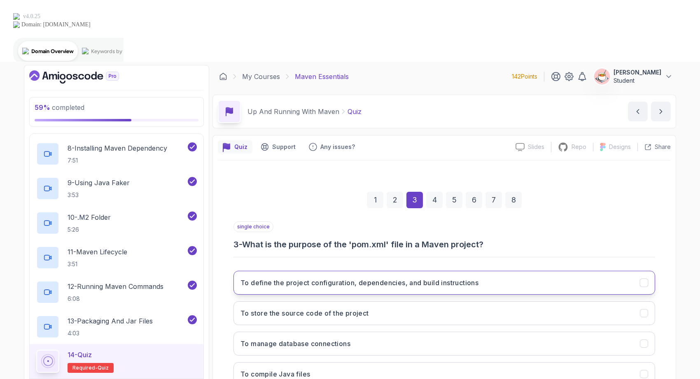
click at [489, 271] on button "To define the project configuration, dependencies, and build instructions" at bounding box center [445, 283] width 422 height 24
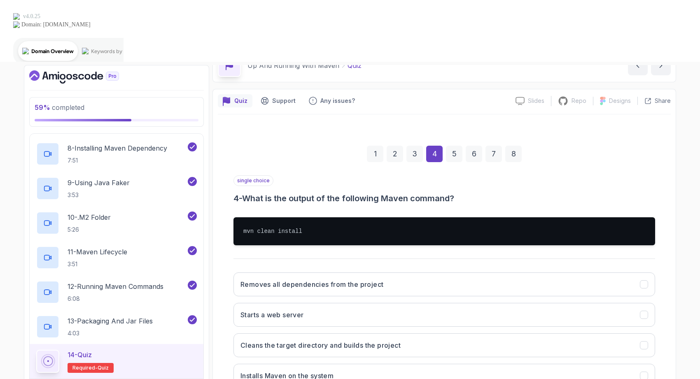
scroll to position [49, 0]
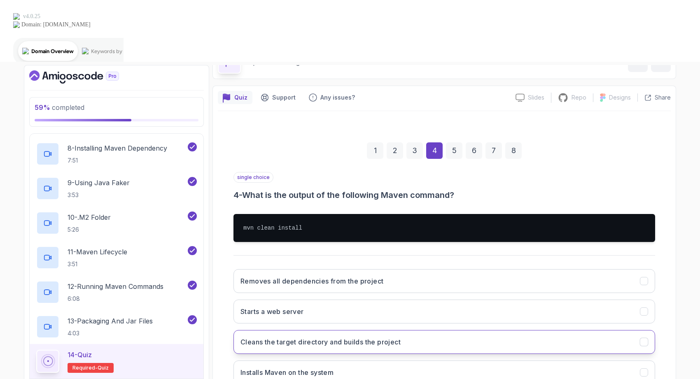
click at [470, 330] on button "Cleans the target directory and builds the project" at bounding box center [445, 342] width 422 height 24
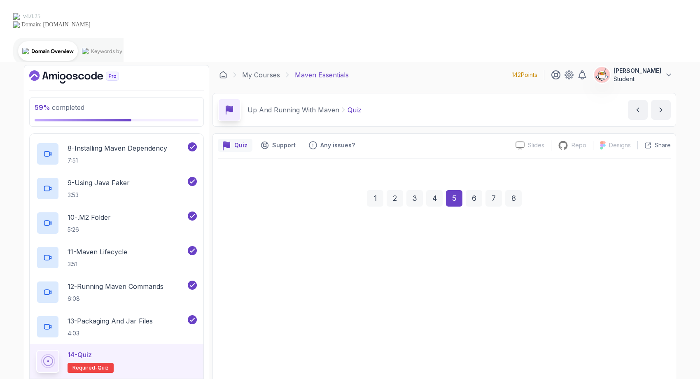
scroll to position [2, 0]
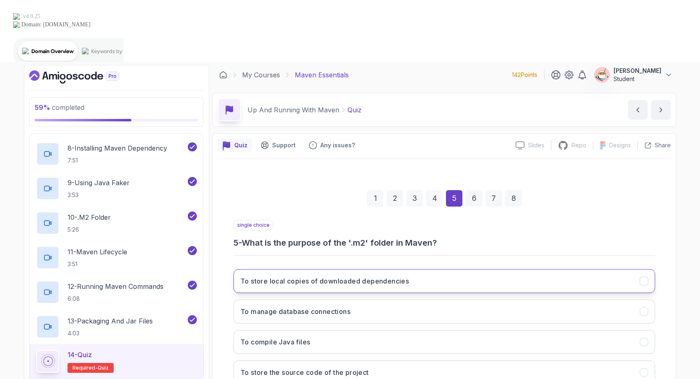
click at [486, 269] on button "To store local copies of downloaded dependencies" at bounding box center [445, 281] width 422 height 24
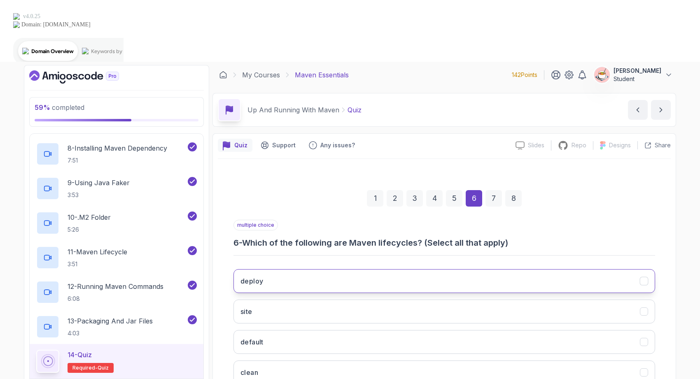
click at [446, 269] on button "deploy" at bounding box center [445, 281] width 422 height 24
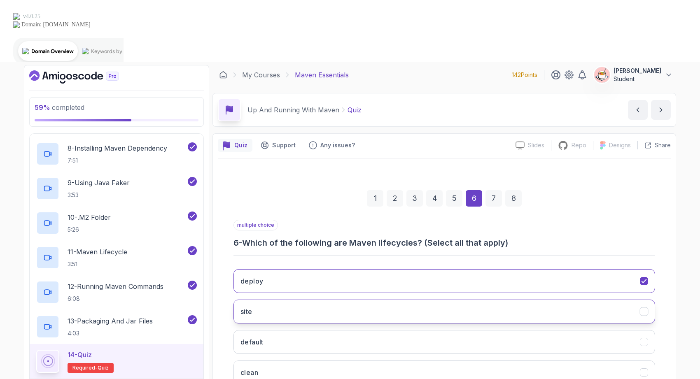
click at [449, 300] on button "site" at bounding box center [445, 312] width 422 height 24
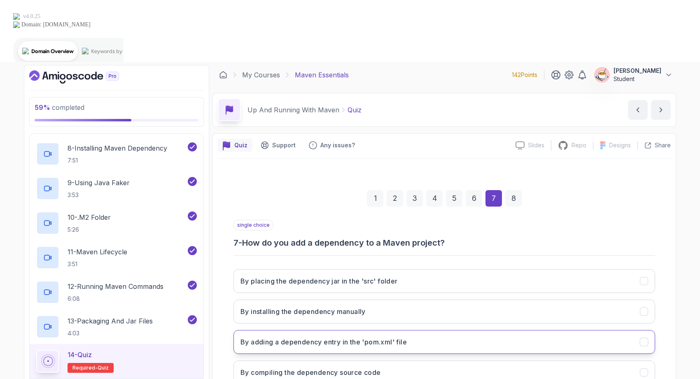
click at [514, 330] on button "By adding a dependency entry in the 'pom.xml' file" at bounding box center [445, 342] width 422 height 24
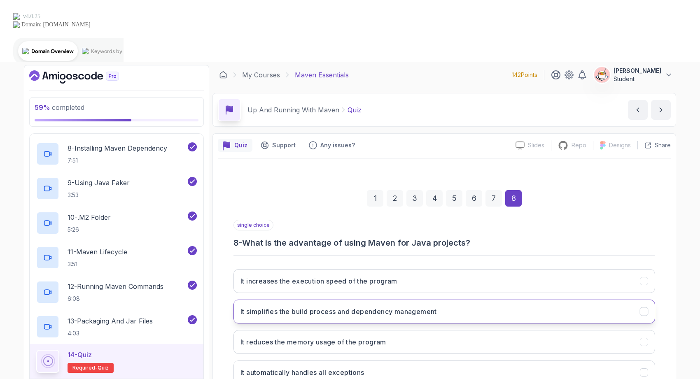
click at [485, 300] on button "It simplifies the build process and dependency management" at bounding box center [445, 312] width 422 height 24
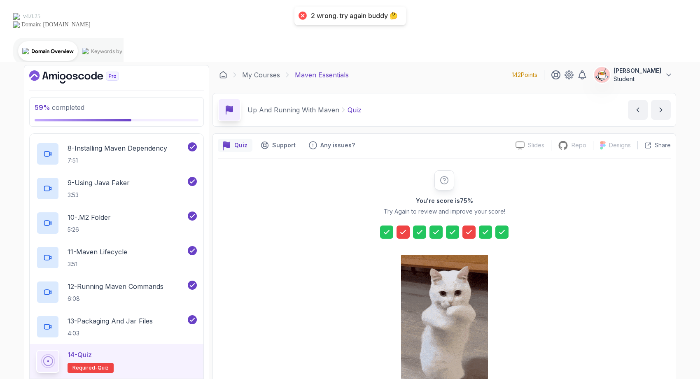
click at [466, 228] on icon at bounding box center [469, 232] width 8 height 8
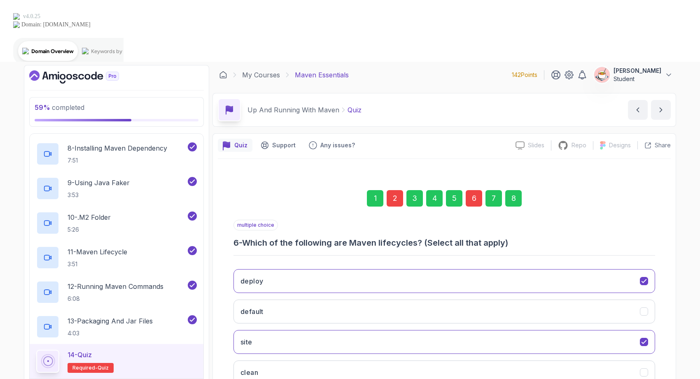
click at [395, 190] on div "2" at bounding box center [395, 198] width 16 height 16
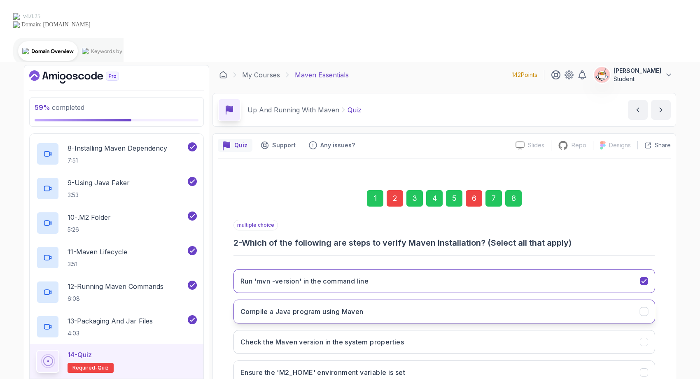
click at [406, 300] on button "Compile a Java program using Maven" at bounding box center [445, 312] width 422 height 24
click at [471, 190] on div "6" at bounding box center [474, 198] width 16 height 16
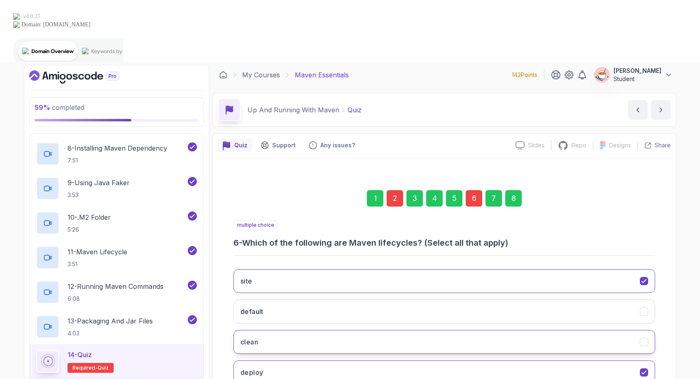
click at [487, 330] on button "clean" at bounding box center [445, 342] width 422 height 24
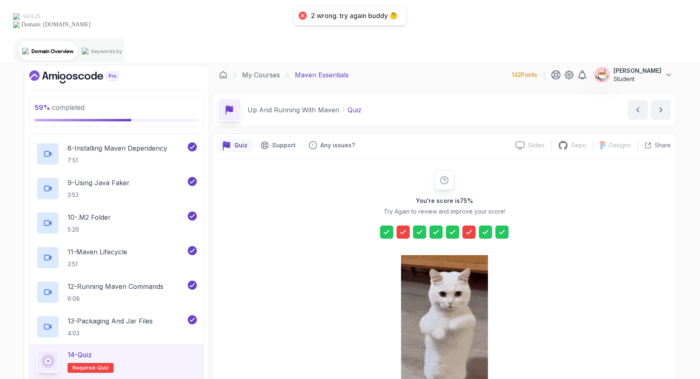
click at [403, 228] on icon at bounding box center [403, 232] width 8 height 8
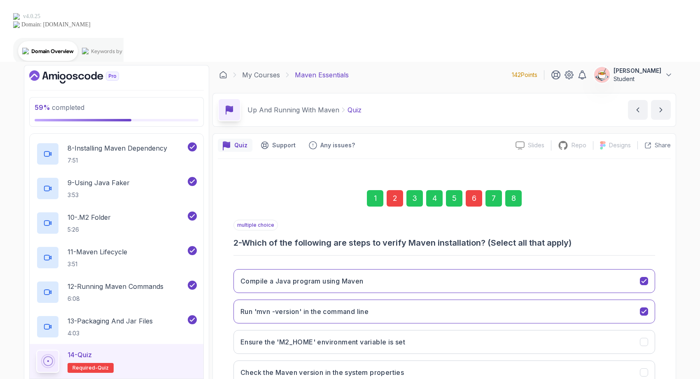
click at [397, 190] on div "2" at bounding box center [395, 198] width 16 height 16
click at [646, 280] on icon "Compile a Java program using Maven" at bounding box center [644, 281] width 5 height 3
click at [549, 330] on button "Ensure the 'M2_HOME' environment variable is set" at bounding box center [445, 342] width 422 height 24
click at [542, 269] on button "Compile a Java program using Maven" at bounding box center [445, 281] width 422 height 24
click at [472, 190] on div "6" at bounding box center [474, 198] width 16 height 16
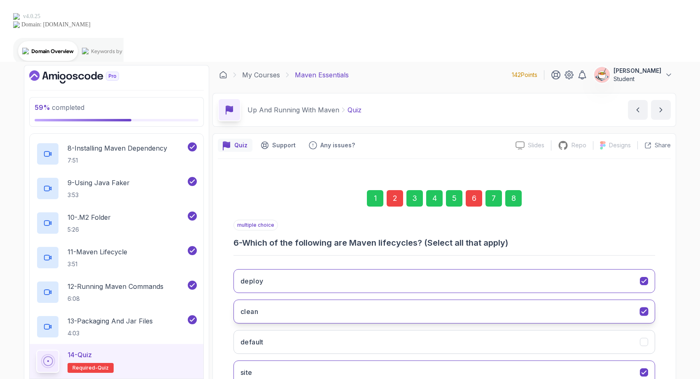
click at [468, 300] on button "clean" at bounding box center [445, 312] width 422 height 24
click at [467, 361] on button "site" at bounding box center [445, 373] width 422 height 24
click at [459, 361] on button "site" at bounding box center [445, 373] width 422 height 24
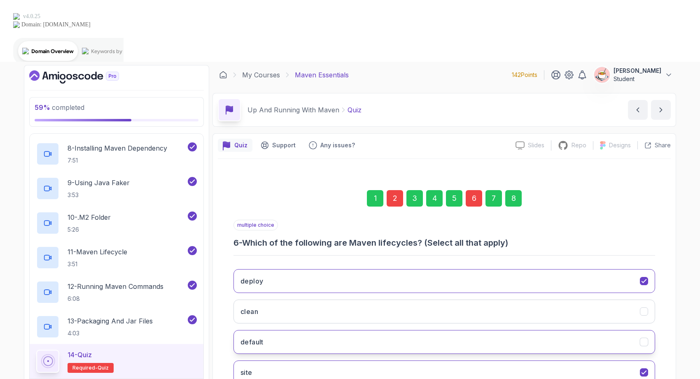
click at [458, 330] on button "default" at bounding box center [445, 342] width 422 height 24
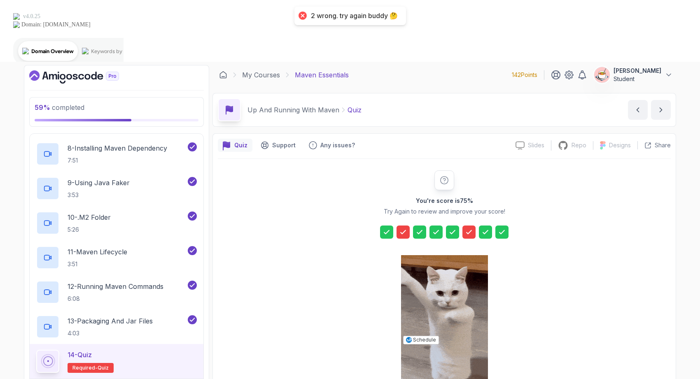
scroll to position [16, 0]
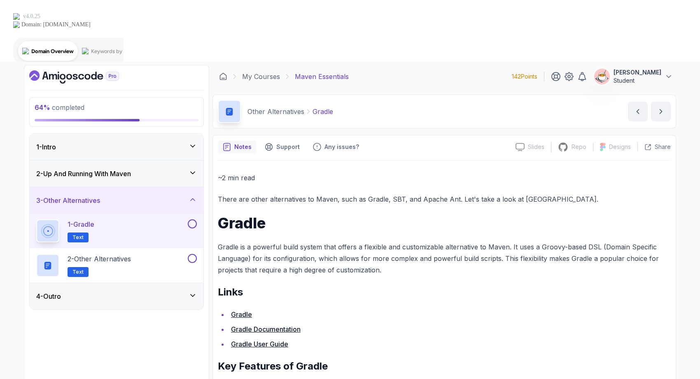
click at [167, 169] on div "2 - Up And Running With Maven" at bounding box center [116, 174] width 161 height 10
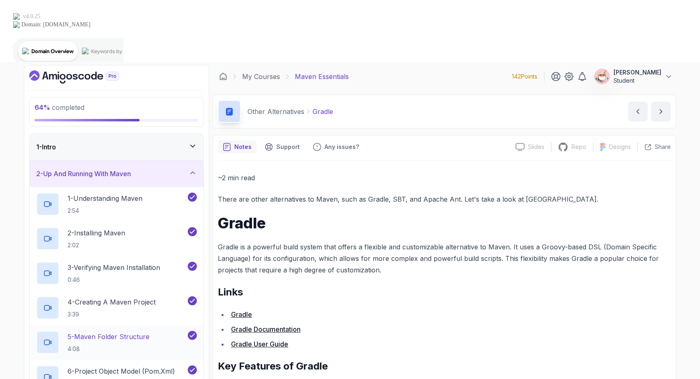
scroll to position [292, 0]
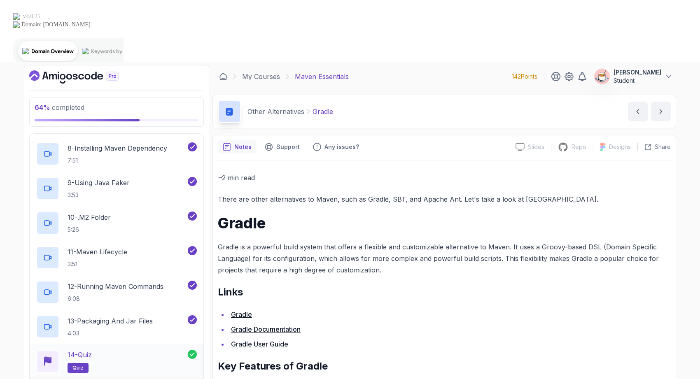
click at [143, 350] on div "14 - Quiz quiz" at bounding box center [112, 361] width 152 height 23
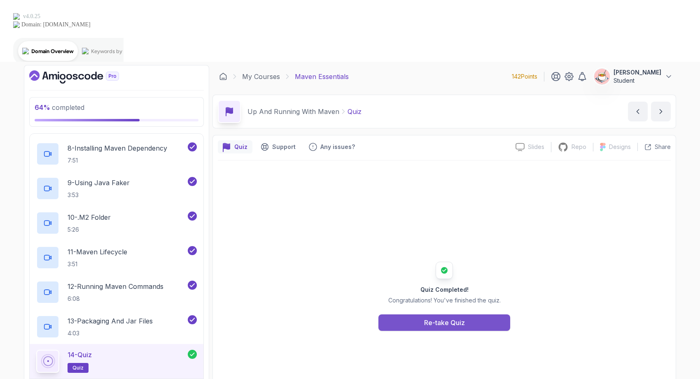
click at [430, 315] on button "Re-take Quiz" at bounding box center [444, 323] width 132 height 16
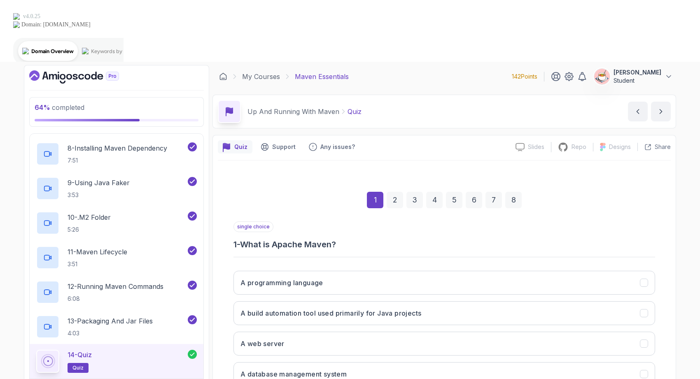
click at [394, 192] on div "2" at bounding box center [395, 200] width 16 height 16
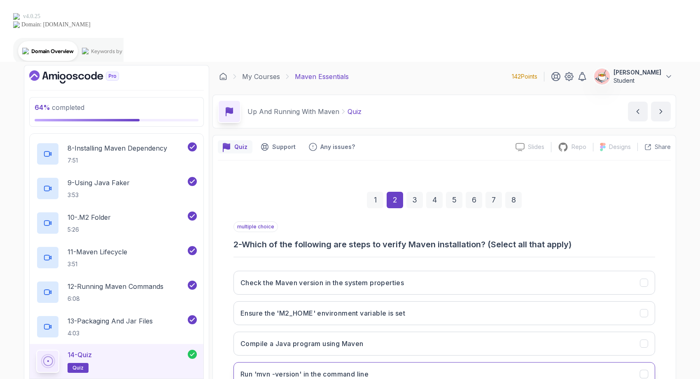
drag, startPoint x: 245, startPoint y: 180, endPoint x: 375, endPoint y: 316, distance: 187.9
click at [375, 316] on div "multiple choice 2 - Which of the following are steps to verify Maven installati…" at bounding box center [445, 307] width 422 height 171
copy div "Which of the following are steps to verify Maven installation? (Select all that…"
click at [488, 192] on div "7" at bounding box center [494, 200] width 16 height 16
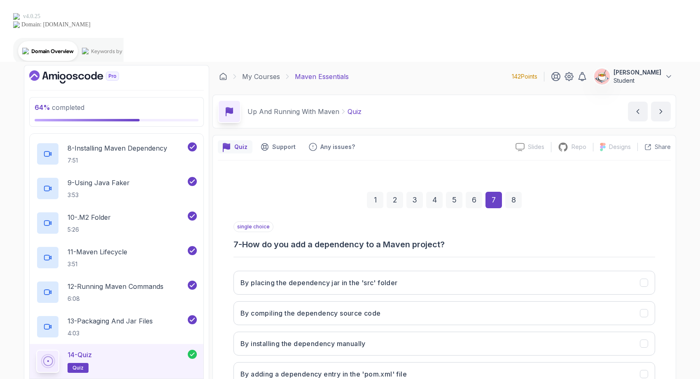
click at [472, 192] on div "6" at bounding box center [474, 200] width 16 height 16
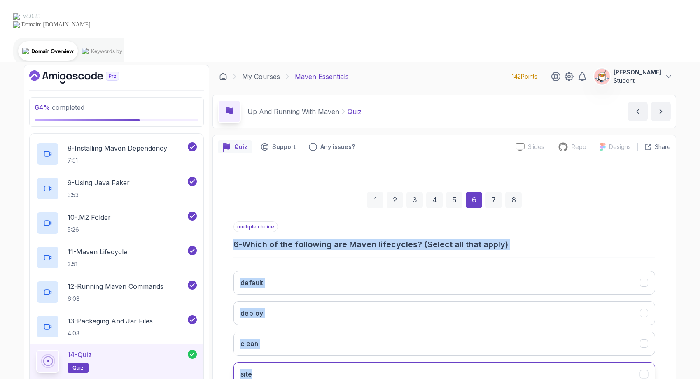
drag, startPoint x: 229, startPoint y: 182, endPoint x: 339, endPoint y: 314, distance: 172.0
click at [339, 314] on div "1 2 3 4 5 6 7 8 multiple choice 6 - Which of the following are Maven lifecycles…" at bounding box center [444, 297] width 453 height 250
copy div "6 - Which of the following are Maven lifecycles? (Select all that apply) defaul…"
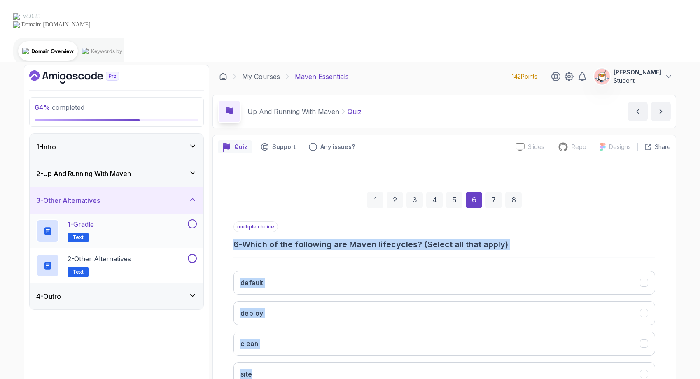
click at [156, 220] on div "1 - Gradle Text" at bounding box center [111, 231] width 150 height 23
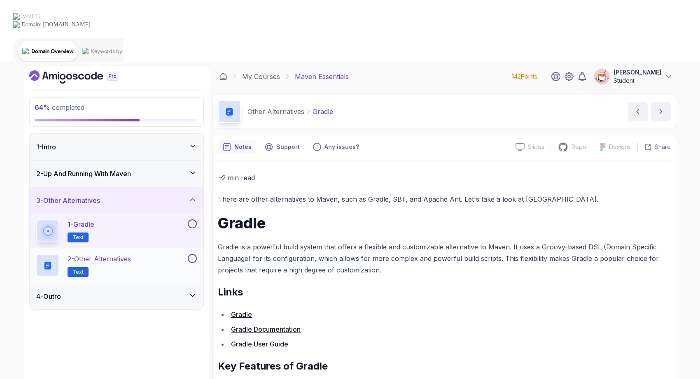
click at [194, 254] on button at bounding box center [192, 258] width 9 height 9
click at [192, 220] on button at bounding box center [192, 224] width 9 height 9
click at [184, 292] on div "4 - Outro" at bounding box center [116, 297] width 161 height 10
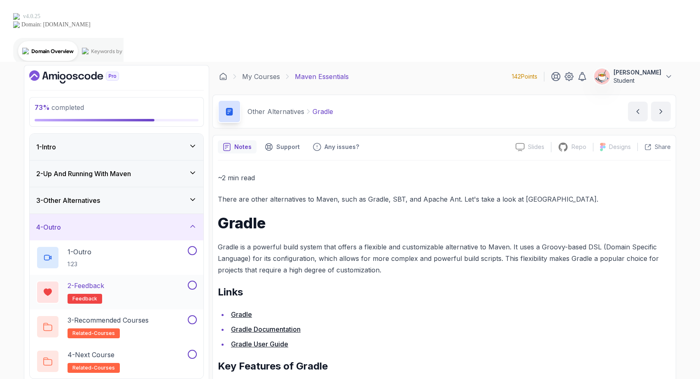
click at [194, 281] on button at bounding box center [192, 285] width 9 height 9
click at [194, 315] on button at bounding box center [192, 319] width 9 height 9
click at [193, 350] on button at bounding box center [192, 354] width 9 height 9
click at [193, 246] on button at bounding box center [192, 250] width 9 height 9
click at [176, 142] on div "1 - Intro" at bounding box center [116, 147] width 161 height 10
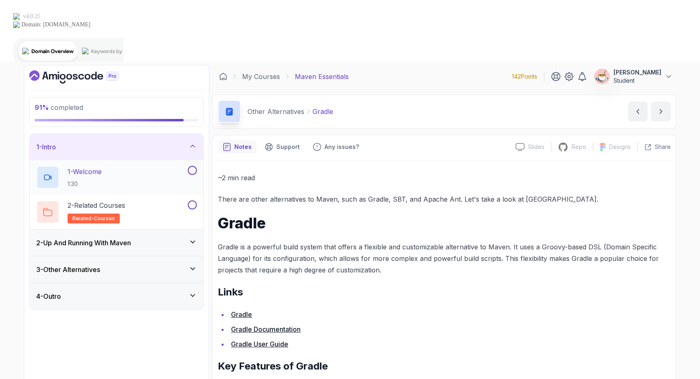
click at [193, 166] on button at bounding box center [192, 170] width 9 height 9
click at [169, 201] on div "2 - Related Courses related-courses" at bounding box center [111, 212] width 150 height 23
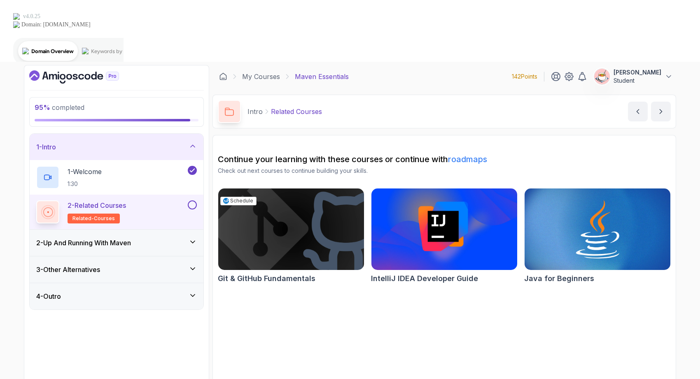
click at [266, 187] on img at bounding box center [291, 230] width 153 height 86
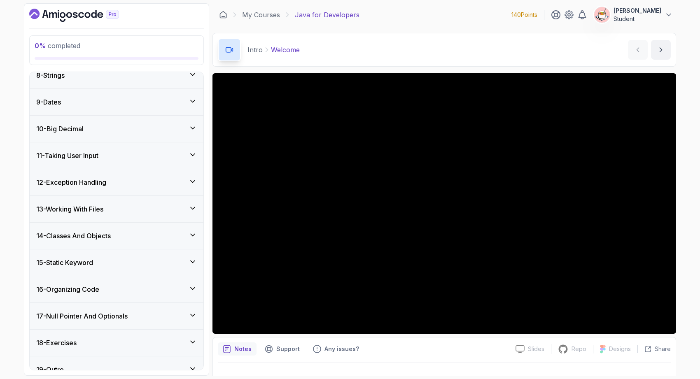
scroll to position [279, 0]
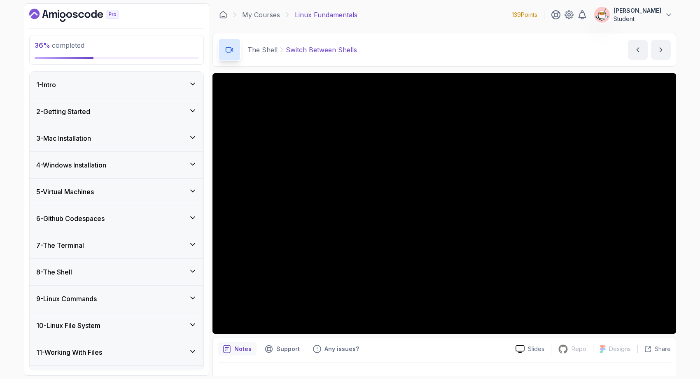
scroll to position [406, 0]
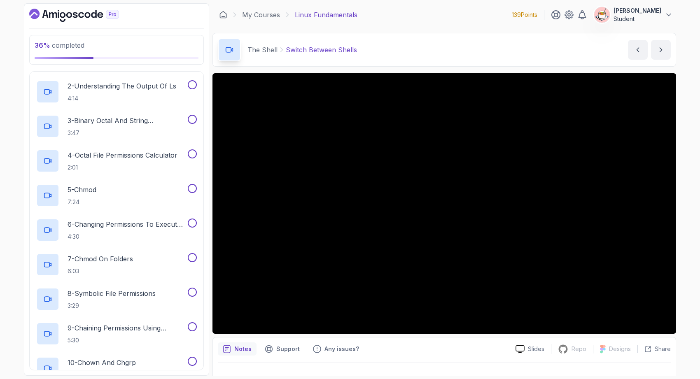
click at [87, 18] on icon "Dashboard" at bounding box center [74, 15] width 90 height 13
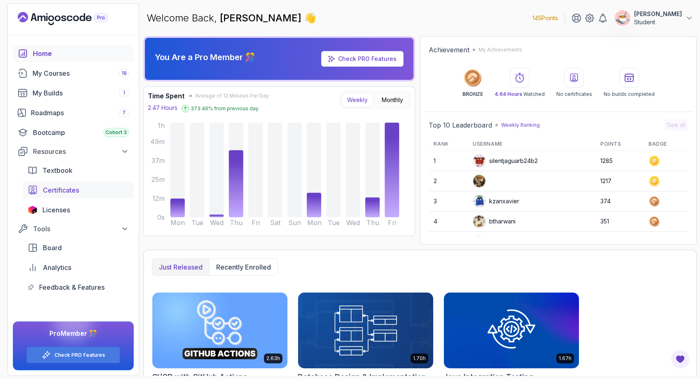
click at [84, 187] on div "Certificates" at bounding box center [86, 190] width 86 height 10
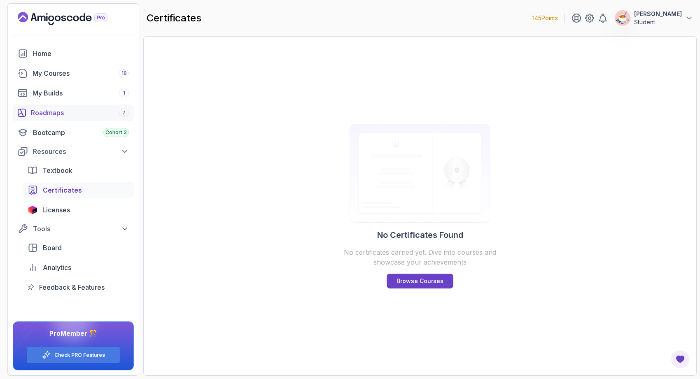
click at [77, 115] on div "Roadmaps 7" at bounding box center [80, 113] width 98 height 10
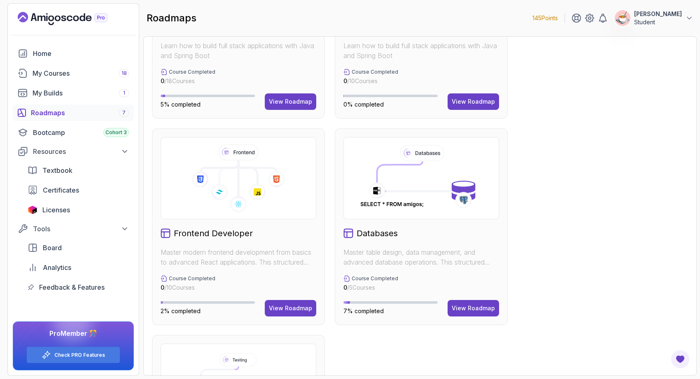
scroll to position [327, 0]
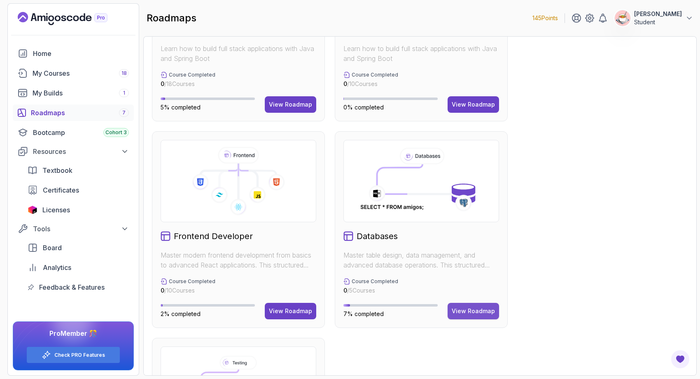
click at [465, 309] on div "View Roadmap" at bounding box center [473, 311] width 43 height 8
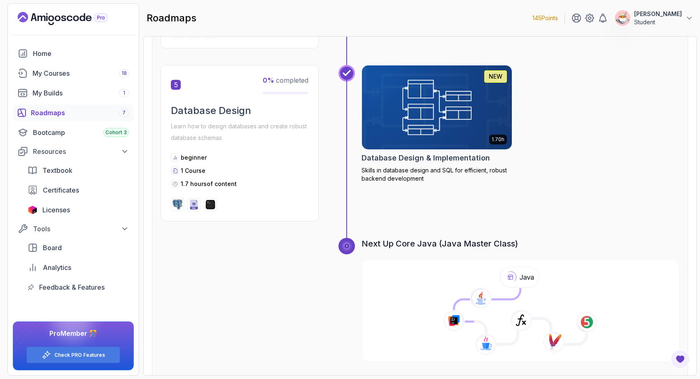
scroll to position [879, 0]
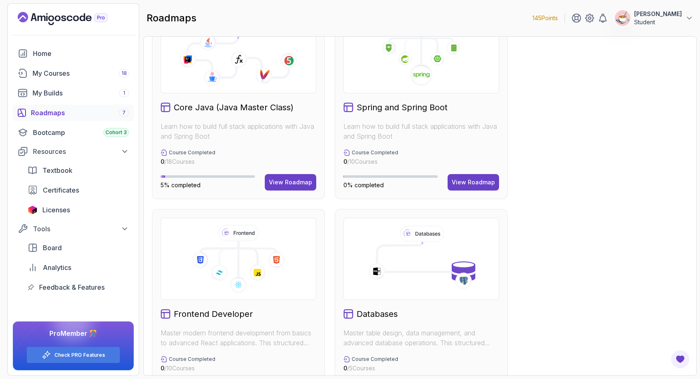
scroll to position [238, 0]
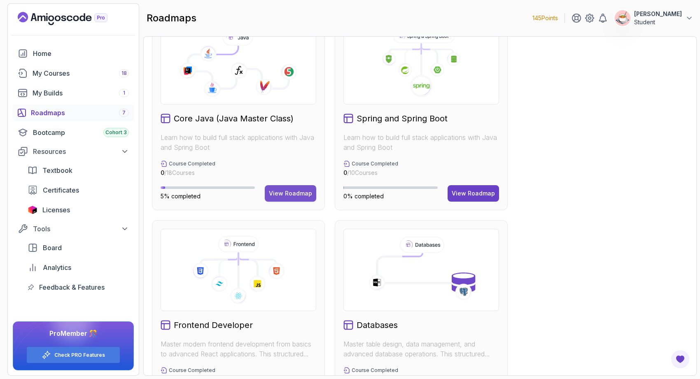
click at [295, 195] on div "View Roadmap" at bounding box center [290, 193] width 43 height 8
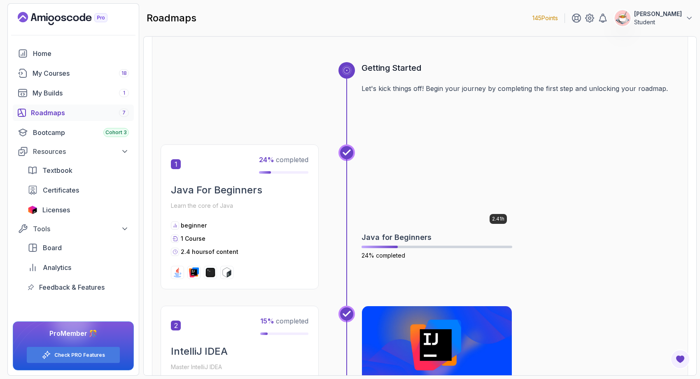
scroll to position [74, 0]
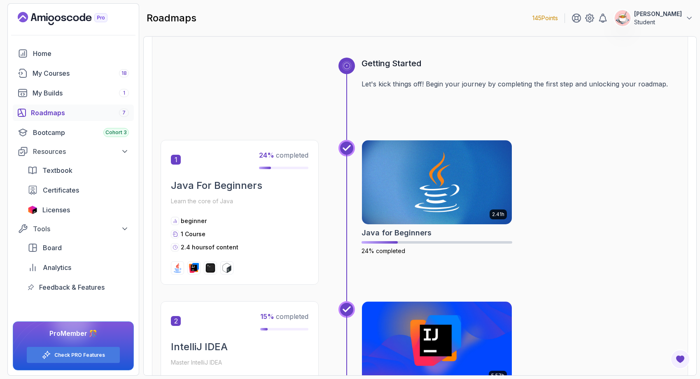
click at [96, 111] on div "Roadmaps 7" at bounding box center [80, 113] width 98 height 10
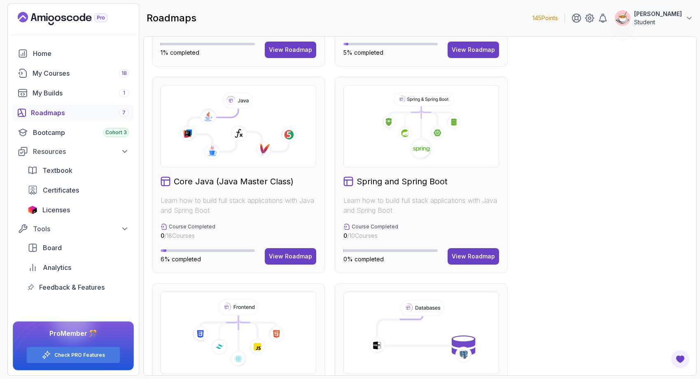
scroll to position [194, 0]
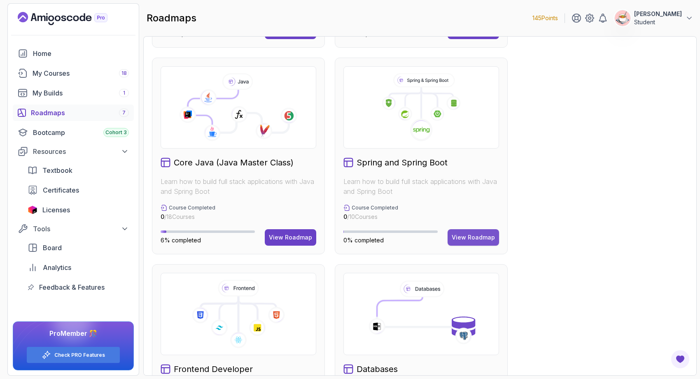
click at [483, 241] on div "View Roadmap" at bounding box center [473, 238] width 43 height 8
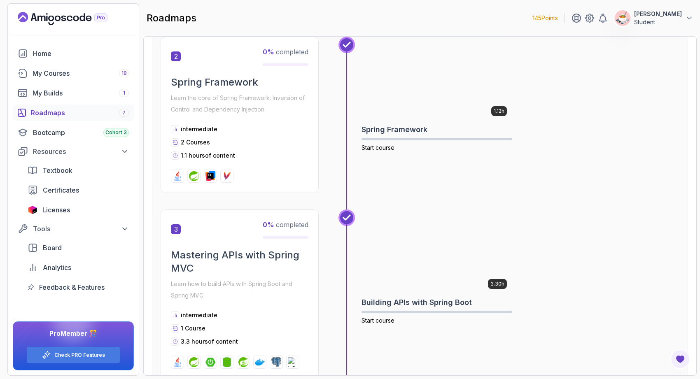
scroll to position [327, 0]
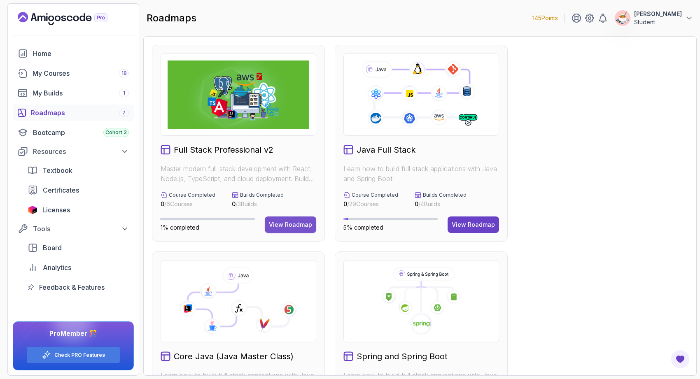
click at [281, 227] on div "View Roadmap" at bounding box center [290, 225] width 43 height 8
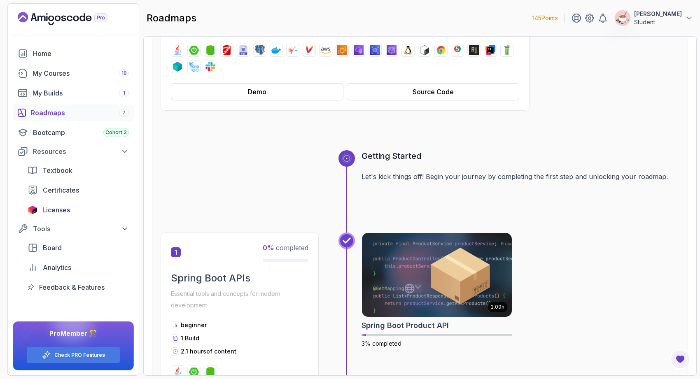
scroll to position [224, 0]
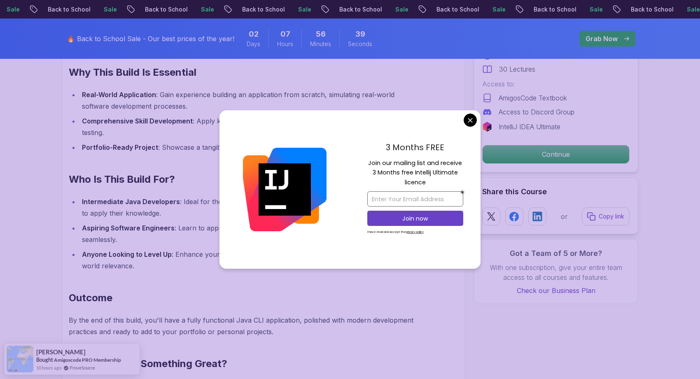
scroll to position [663, 0]
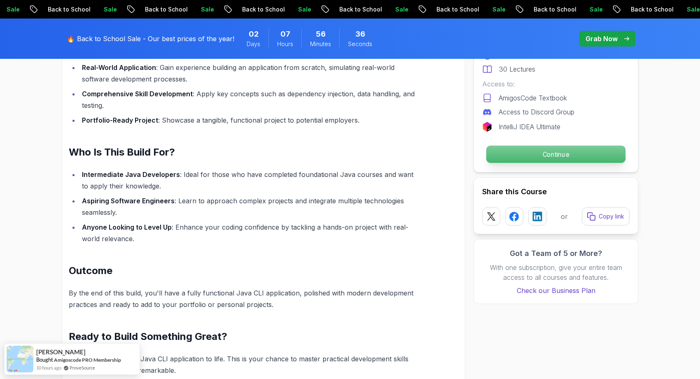
click at [526, 151] on p "Continue" at bounding box center [555, 154] width 139 height 17
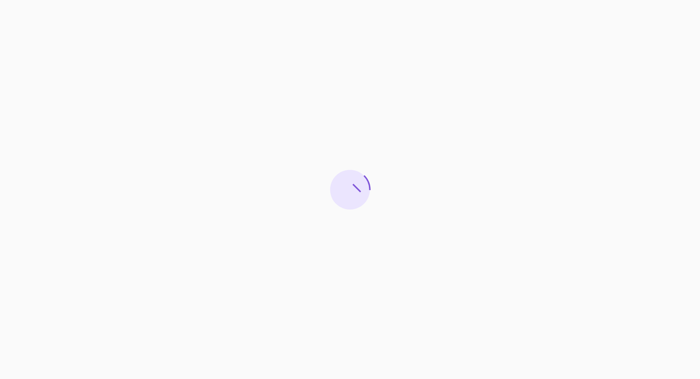
click at [525, 151] on div at bounding box center [350, 189] width 700 height 379
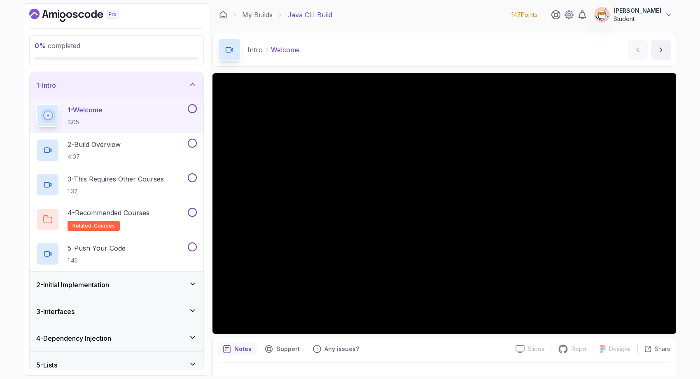
click at [159, 282] on div "2 - Initial Implementation" at bounding box center [116, 285] width 161 height 10
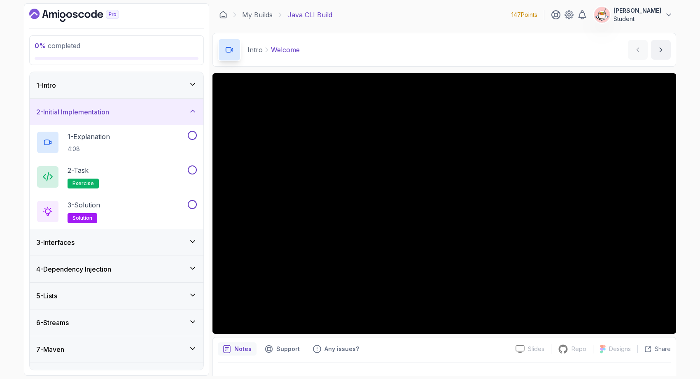
click at [146, 248] on div "3 - Interfaces" at bounding box center [117, 242] width 174 height 26
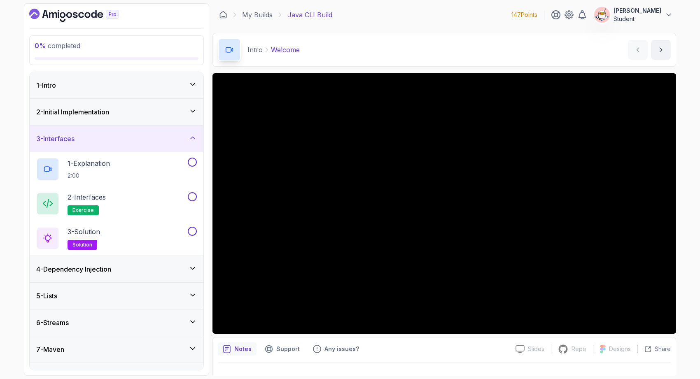
click at [163, 276] on div "4 - Dependency Injection" at bounding box center [117, 269] width 174 height 26
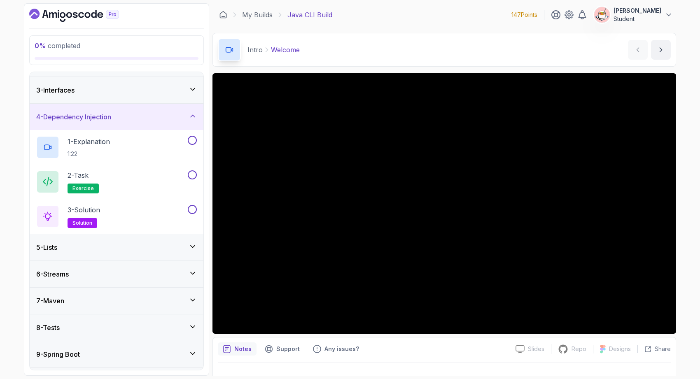
scroll to position [73, 0]
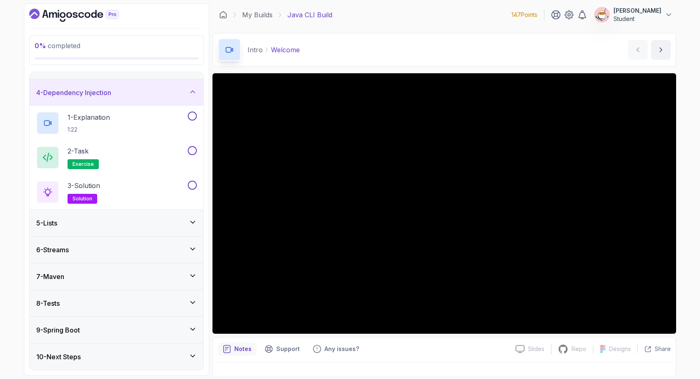
click at [168, 327] on div "9 - Spring Boot" at bounding box center [116, 330] width 161 height 10
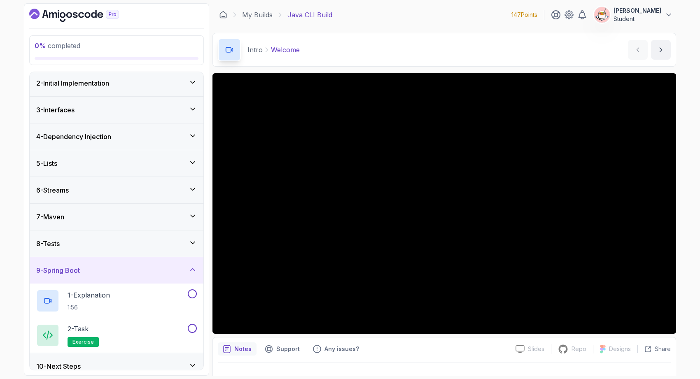
scroll to position [38, 0]
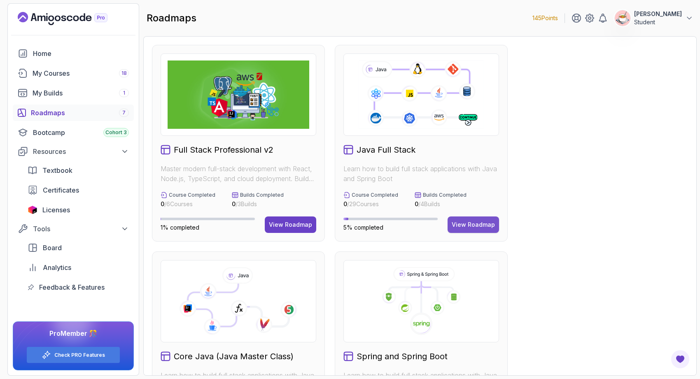
click at [480, 221] on div "View Roadmap" at bounding box center [473, 225] width 43 height 8
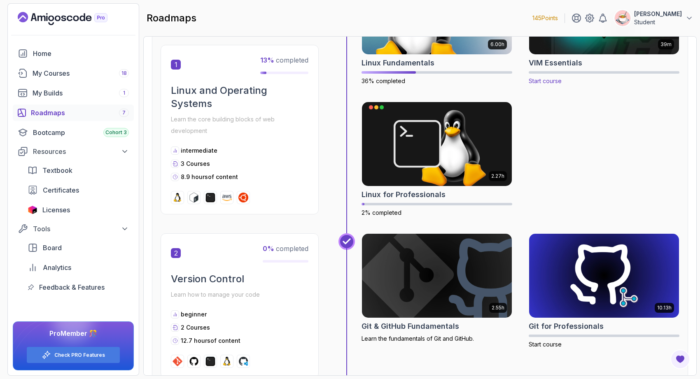
scroll to position [246, 0]
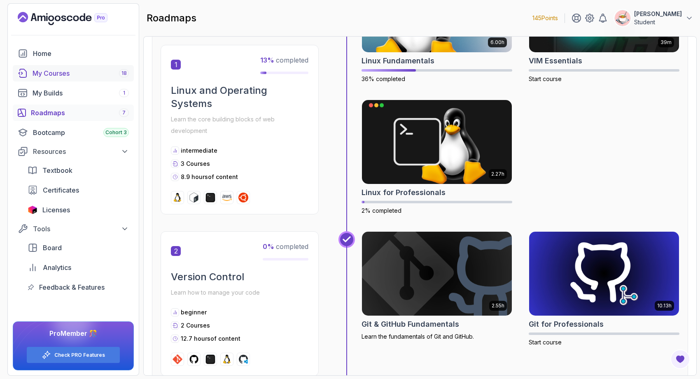
click at [78, 74] on div "My Courses 18" at bounding box center [81, 73] width 96 height 10
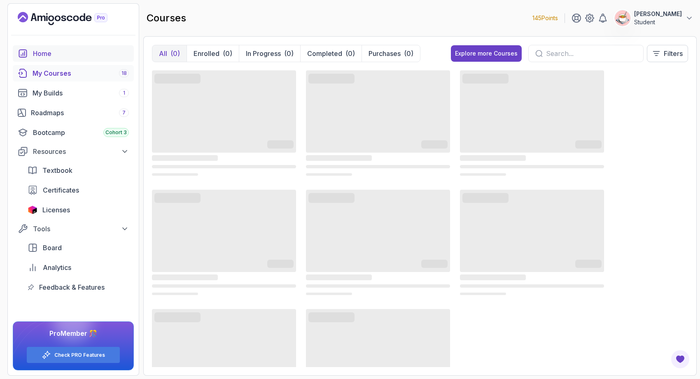
click at [74, 57] on div "Home" at bounding box center [81, 54] width 96 height 10
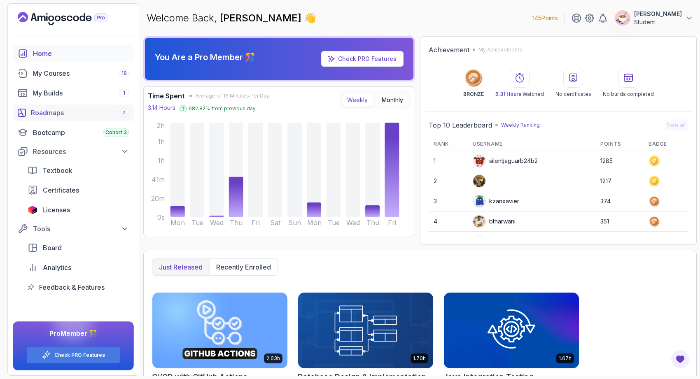
click at [63, 114] on div "Roadmaps 7" at bounding box center [80, 113] width 98 height 10
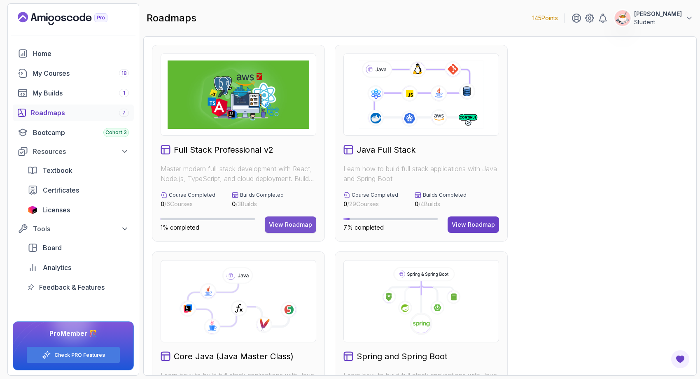
click at [283, 224] on div "View Roadmap" at bounding box center [290, 225] width 43 height 8
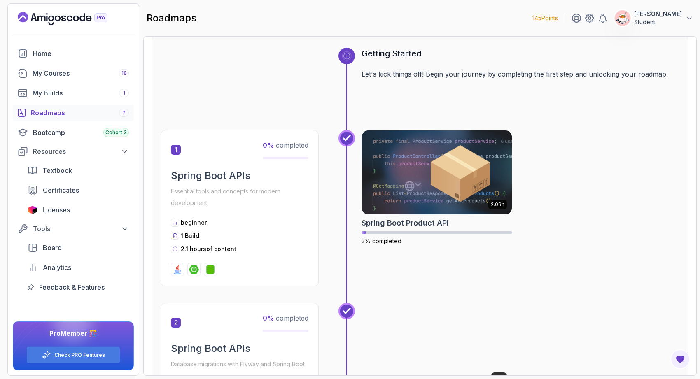
scroll to position [332, 0]
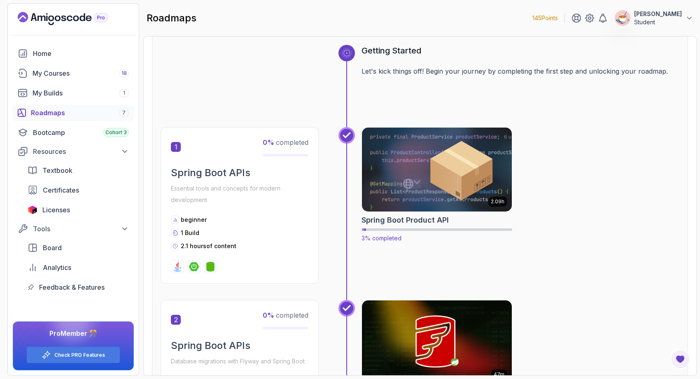
click at [412, 184] on img at bounding box center [436, 170] width 157 height 88
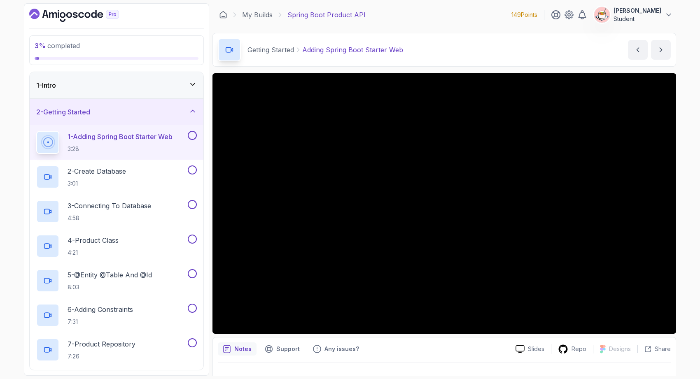
click at [123, 94] on div "1 - Intro" at bounding box center [117, 85] width 174 height 26
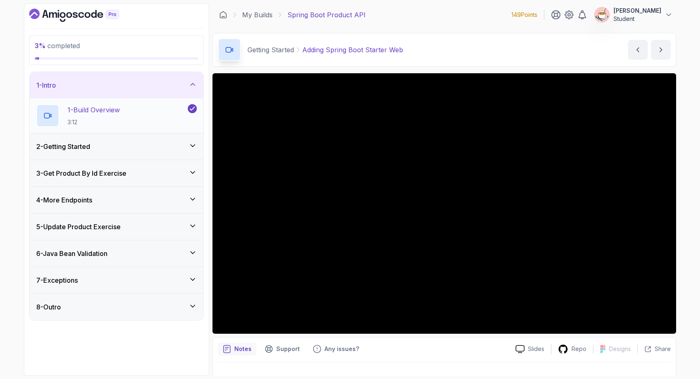
click at [118, 119] on p "3:12" at bounding box center [94, 122] width 52 height 8
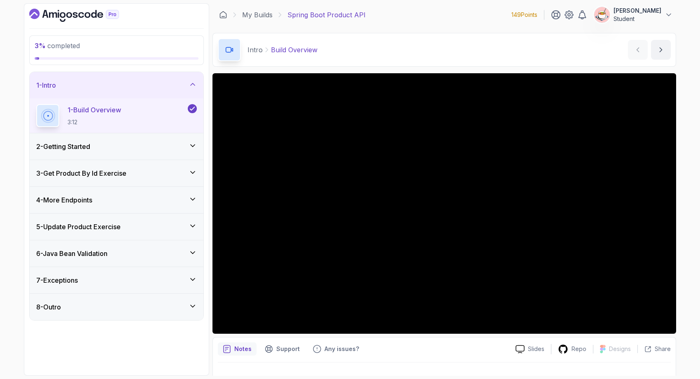
click at [124, 147] on div "2 - Getting Started" at bounding box center [116, 147] width 161 height 10
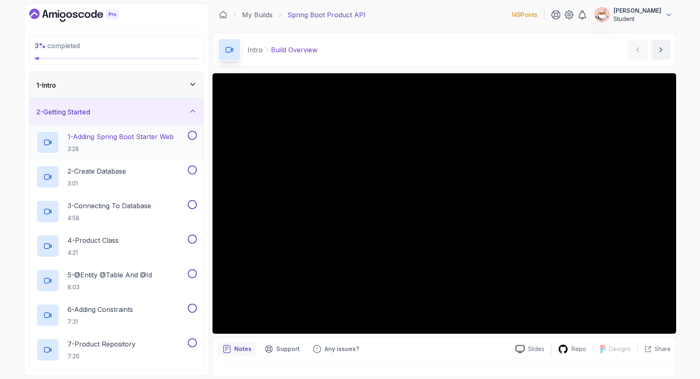
click at [149, 141] on p "1 - Adding Spring Boot Starter Web" at bounding box center [121, 137] width 106 height 10
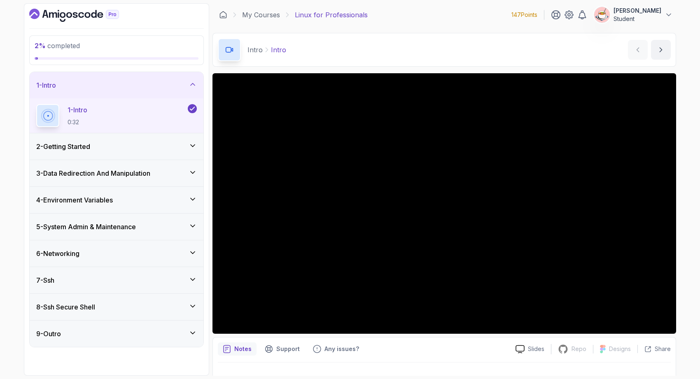
click at [161, 173] on div "3 - Data Redirection And Manipulation" at bounding box center [116, 173] width 161 height 10
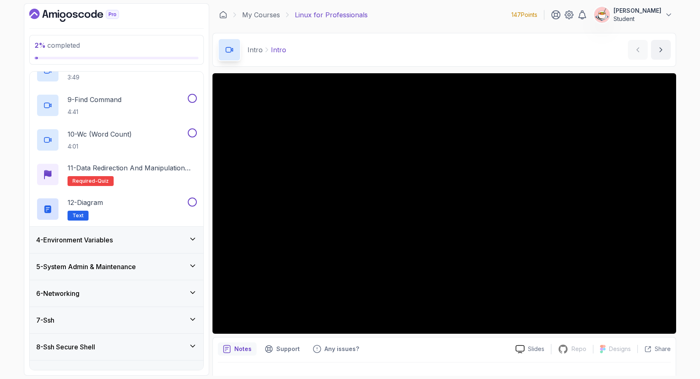
scroll to position [357, 0]
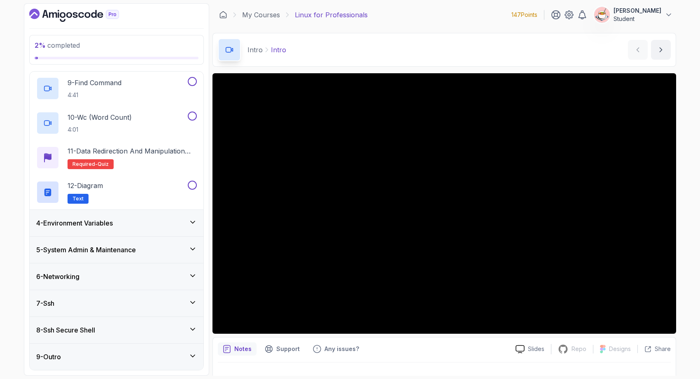
click at [162, 233] on div "4 - Environment Variables" at bounding box center [117, 223] width 174 height 26
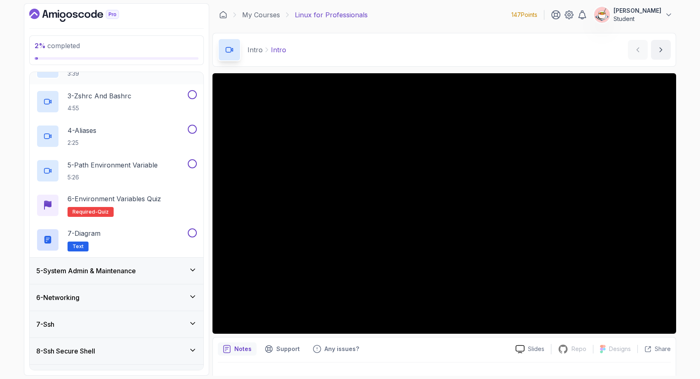
scroll to position [184, 0]
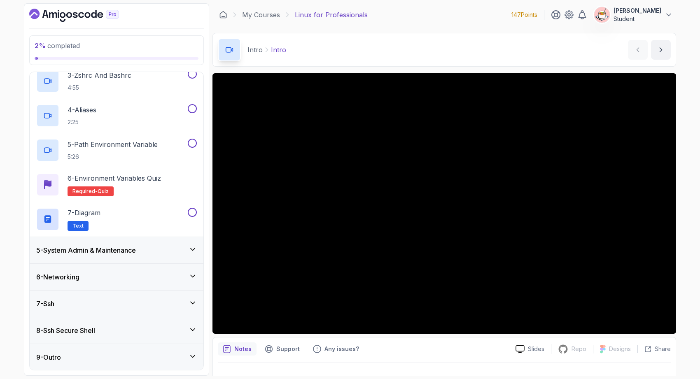
click at [158, 249] on div "5 - System Admin & Maintenance" at bounding box center [116, 250] width 161 height 10
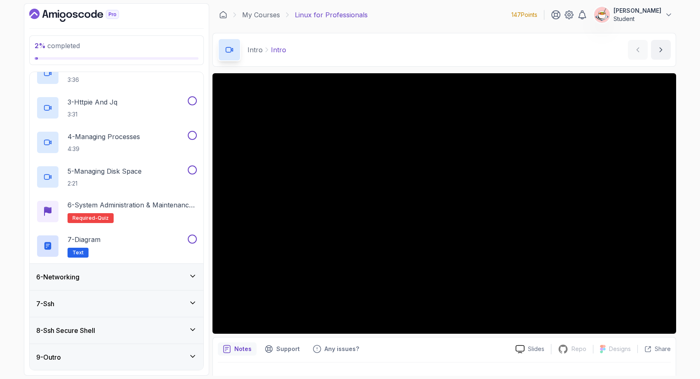
click at [161, 278] on div "6 - Networking" at bounding box center [116, 277] width 161 height 10
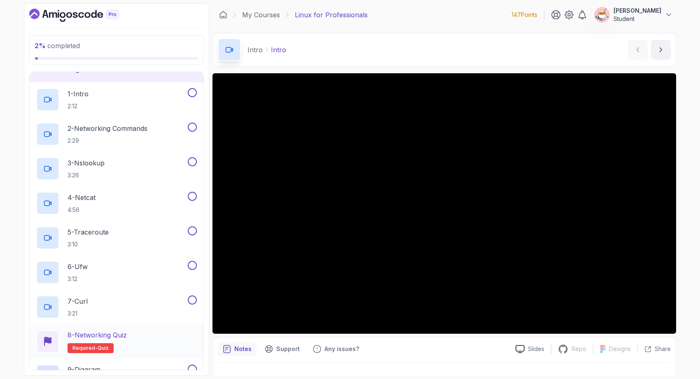
scroll to position [253, 0]
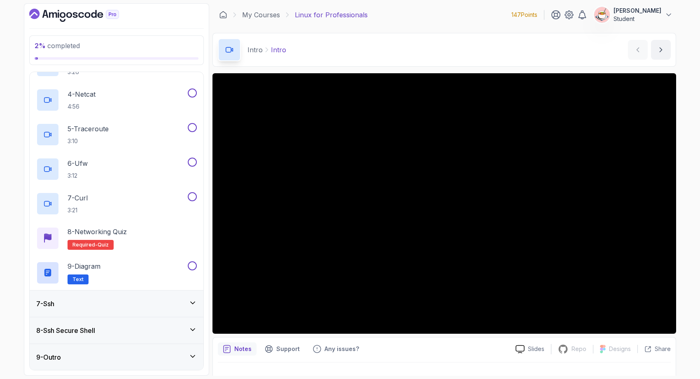
click at [124, 308] on div "7 - Ssh" at bounding box center [116, 304] width 161 height 10
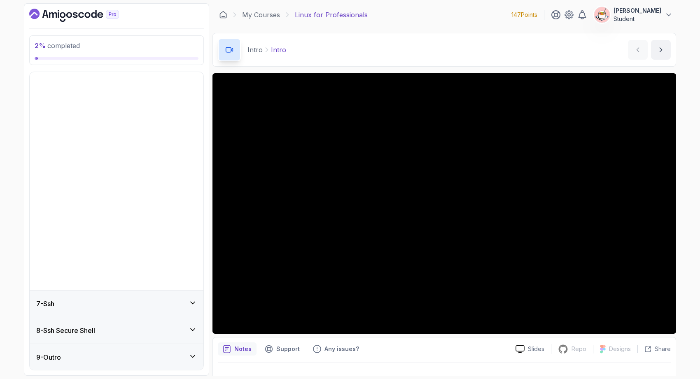
scroll to position [0, 0]
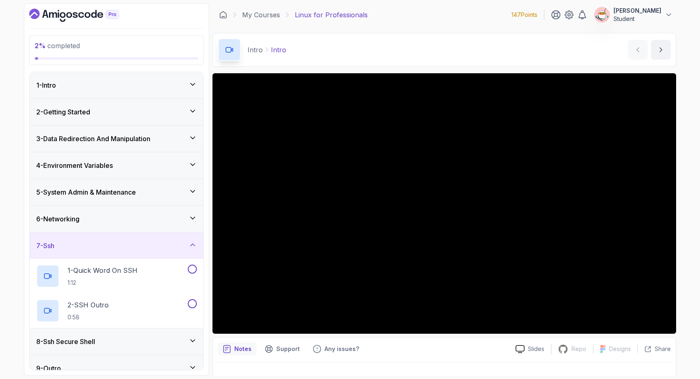
click at [126, 343] on div "8 - Ssh Secure Shell" at bounding box center [116, 342] width 161 height 10
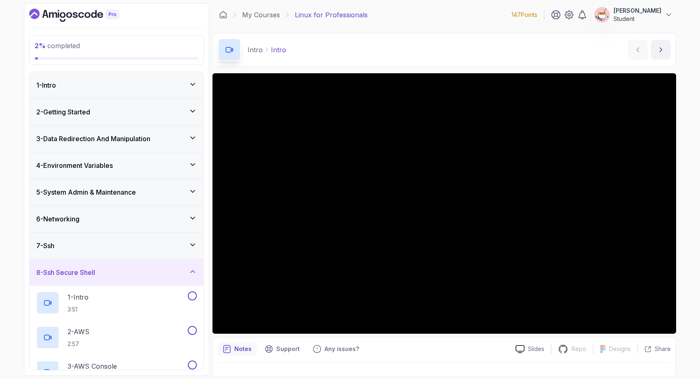
click at [121, 271] on div "8 - Ssh Secure Shell" at bounding box center [116, 273] width 161 height 10
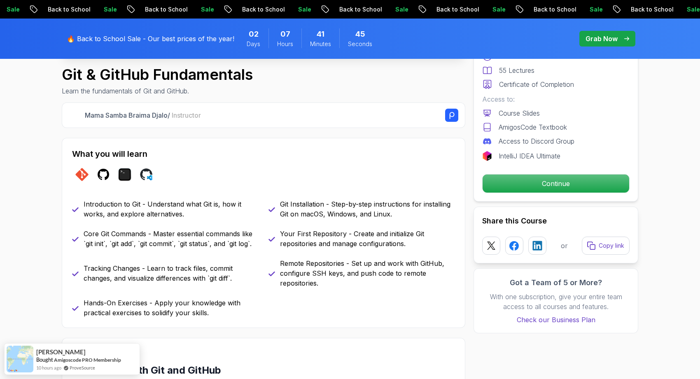
scroll to position [301, 0]
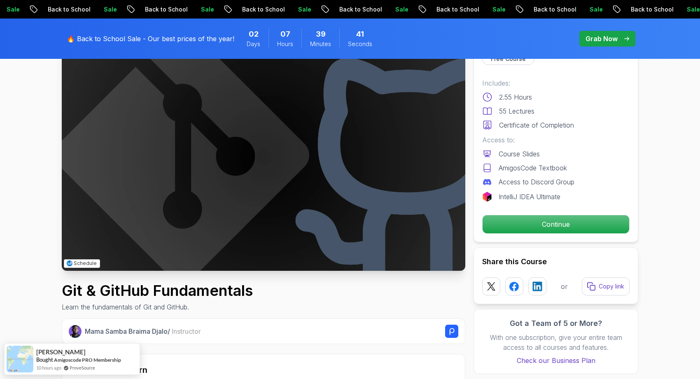
scroll to position [65, 0]
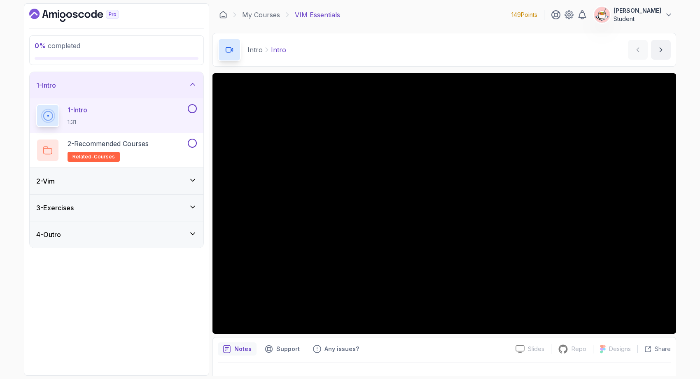
click at [174, 178] on div "2 - Vim" at bounding box center [116, 181] width 161 height 10
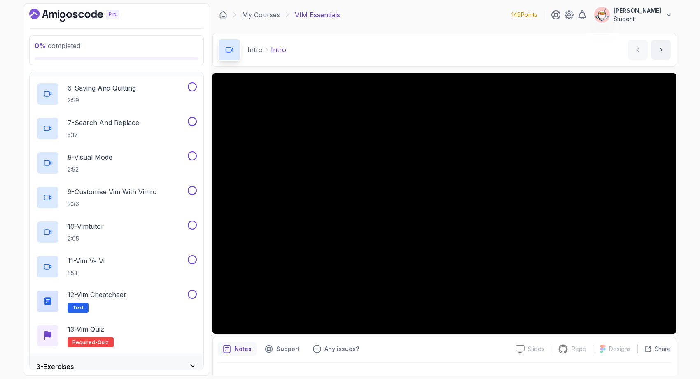
scroll to position [258, 0]
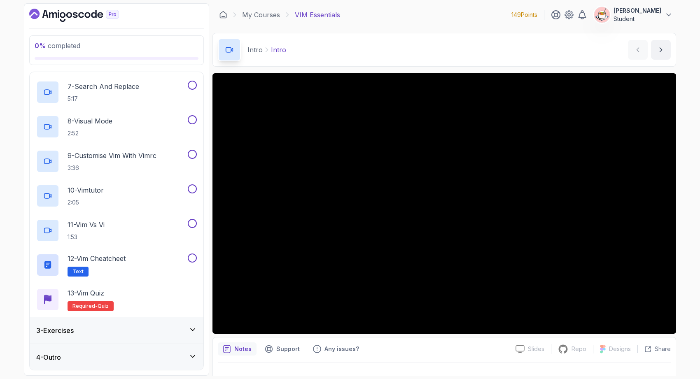
click at [171, 339] on div "3 - Exercises" at bounding box center [117, 331] width 174 height 26
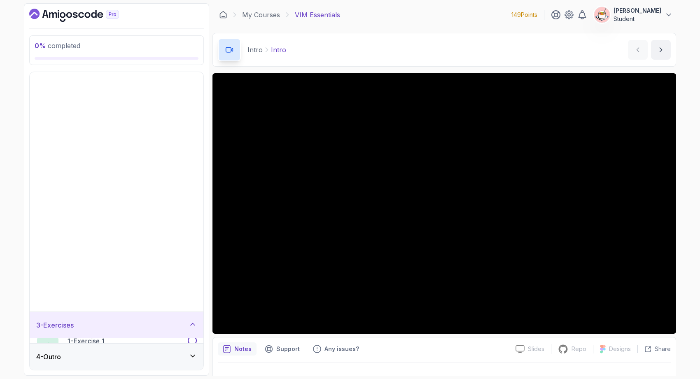
scroll to position [0, 0]
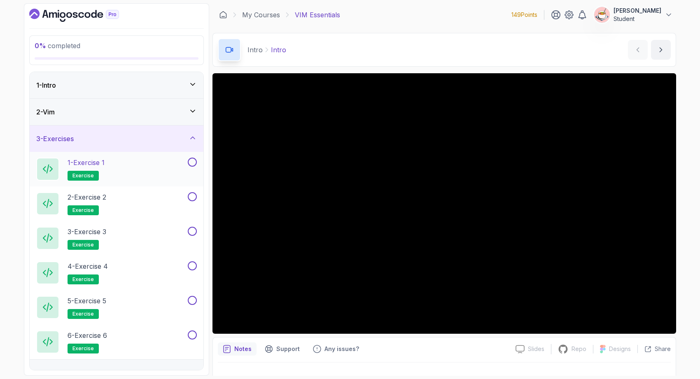
click at [133, 166] on div "1 - Exercise 1 exercise" at bounding box center [111, 169] width 150 height 23
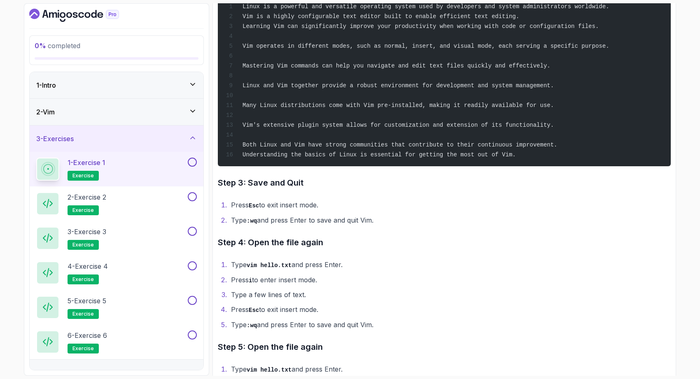
scroll to position [354, 0]
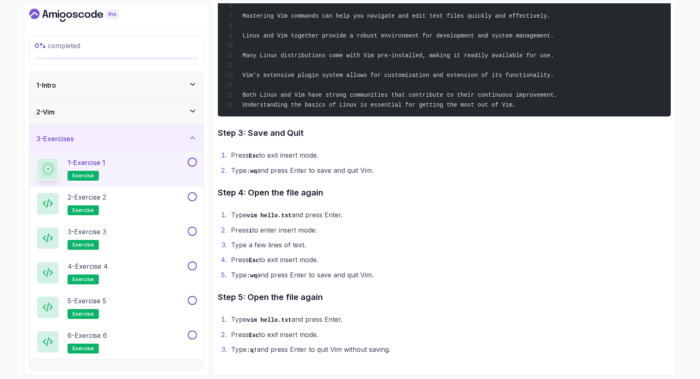
click at [154, 107] on div "2 - Vim" at bounding box center [116, 112] width 161 height 10
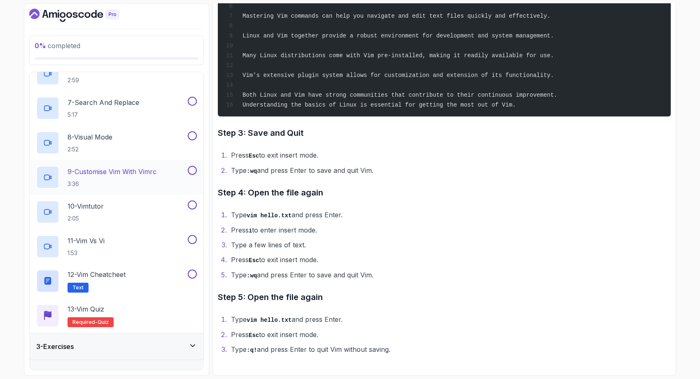
scroll to position [258, 0]
